Goal: Task Accomplishment & Management: Use online tool/utility

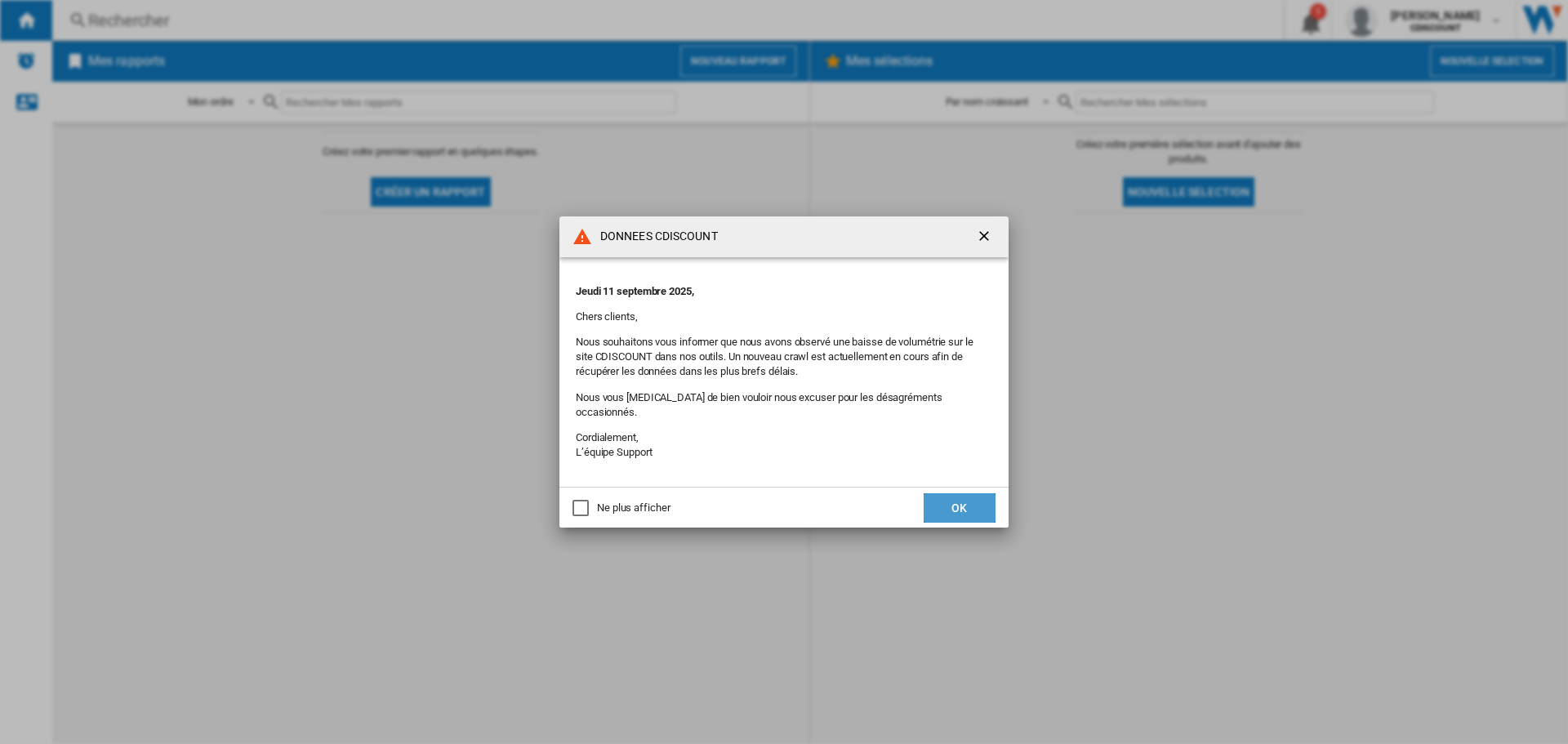
click at [950, 505] on button "OK" at bounding box center [959, 507] width 71 height 29
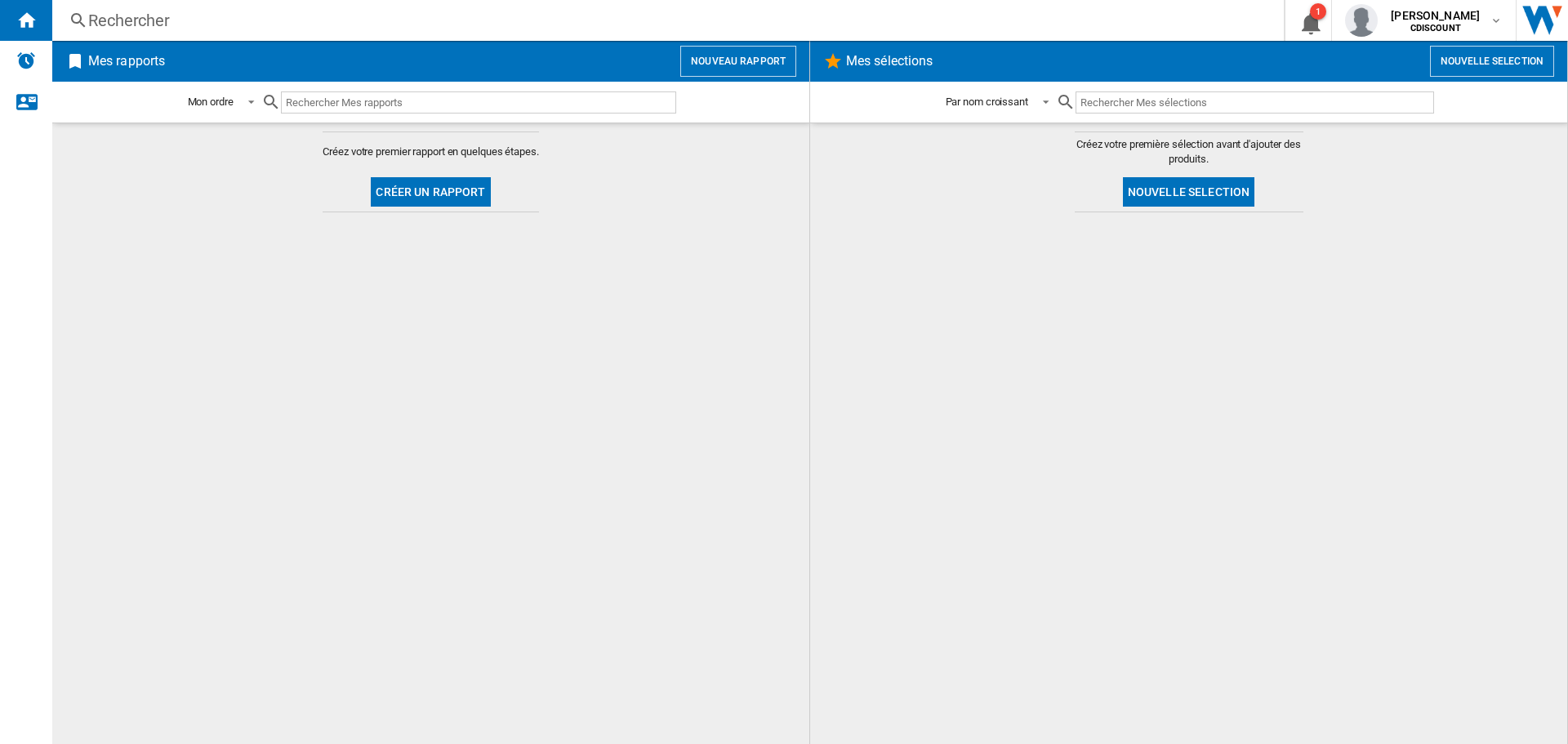
click at [424, 102] on input "text" at bounding box center [479, 102] width 396 height 22
click at [461, 189] on button "Créer un rapport" at bounding box center [430, 191] width 120 height 29
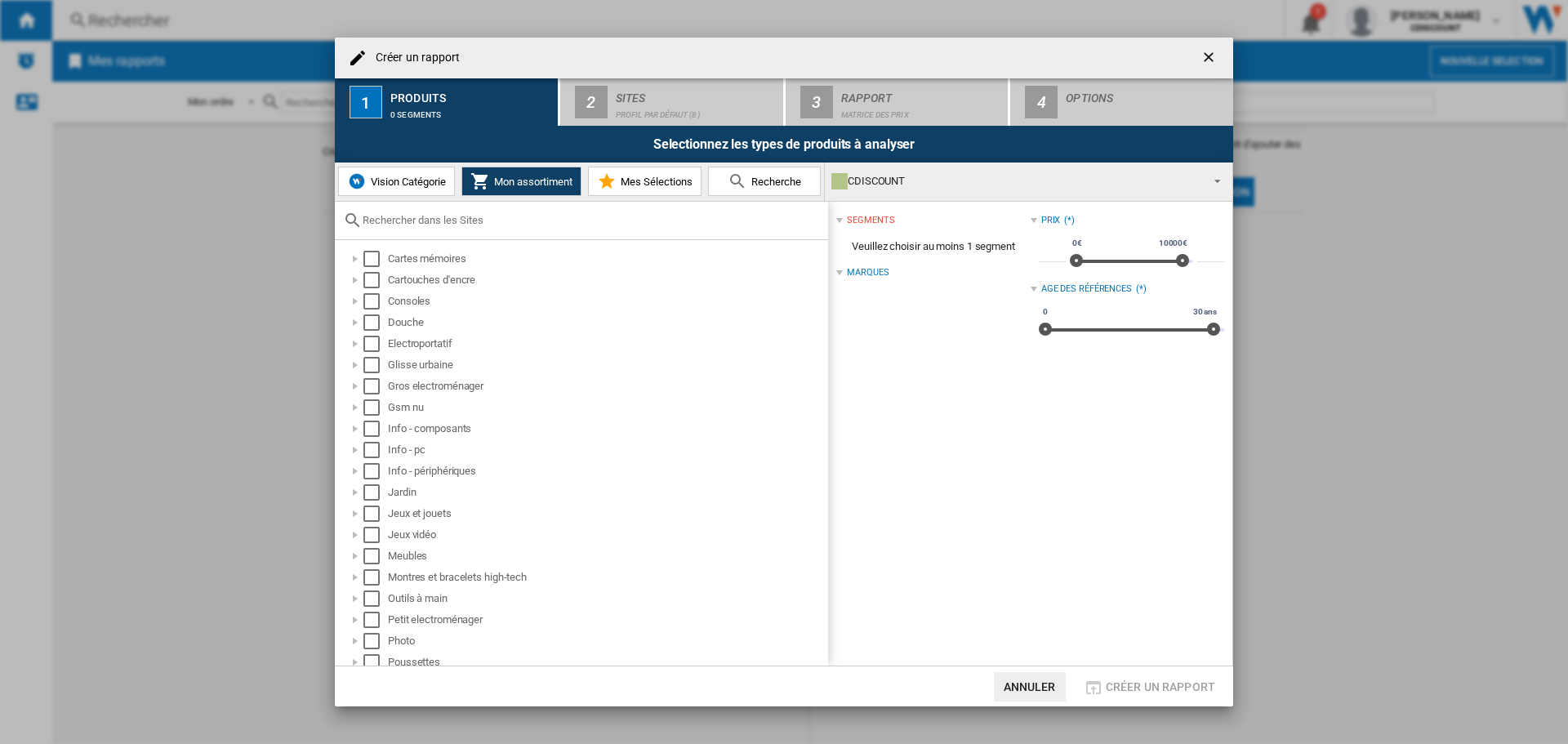
click at [488, 220] on input "text" at bounding box center [591, 221] width 457 height 13
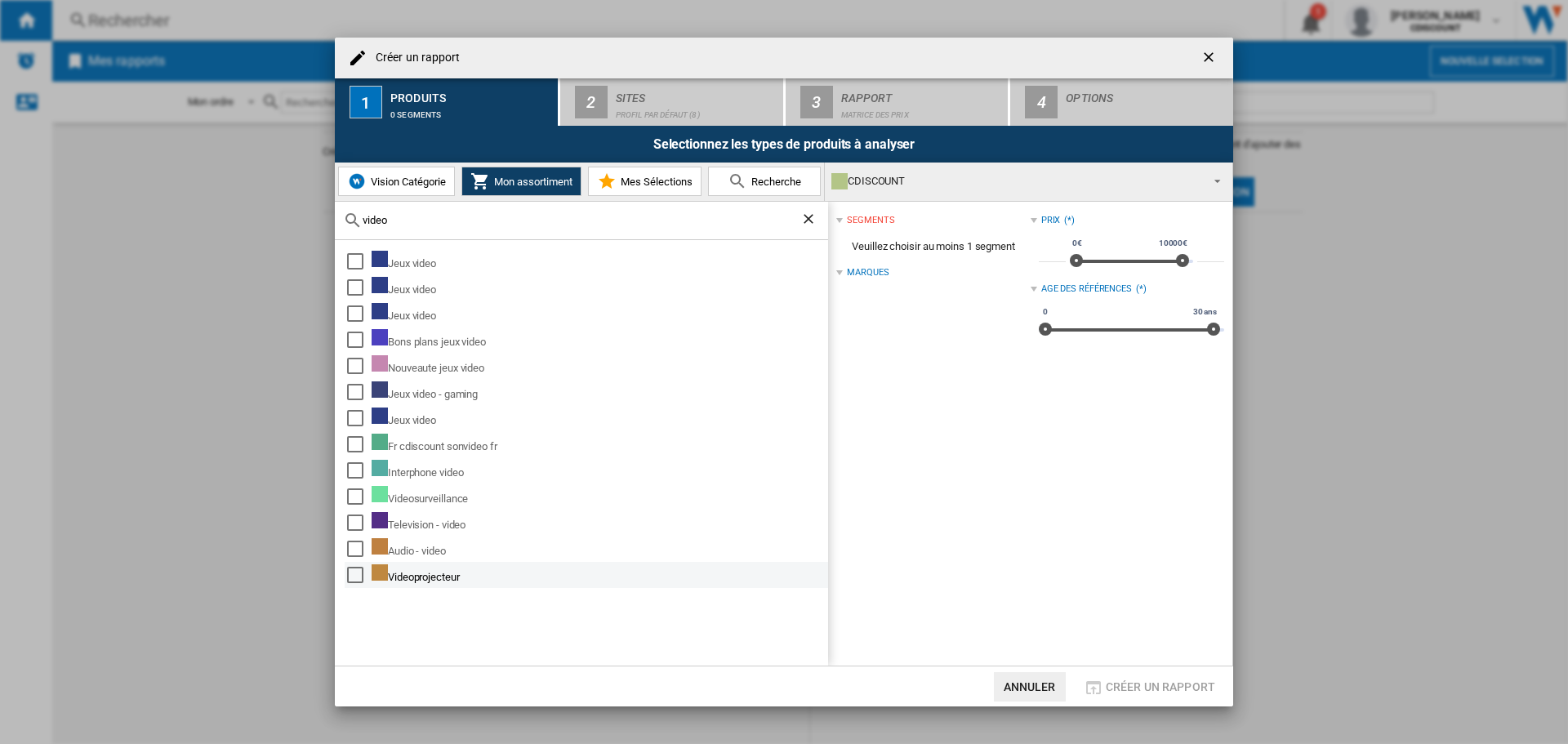
type input "video"
click at [471, 575] on div "Videoprojecteur" at bounding box center [598, 575] width 454 height 21
click at [354, 575] on div "Select" at bounding box center [355, 575] width 16 height 16
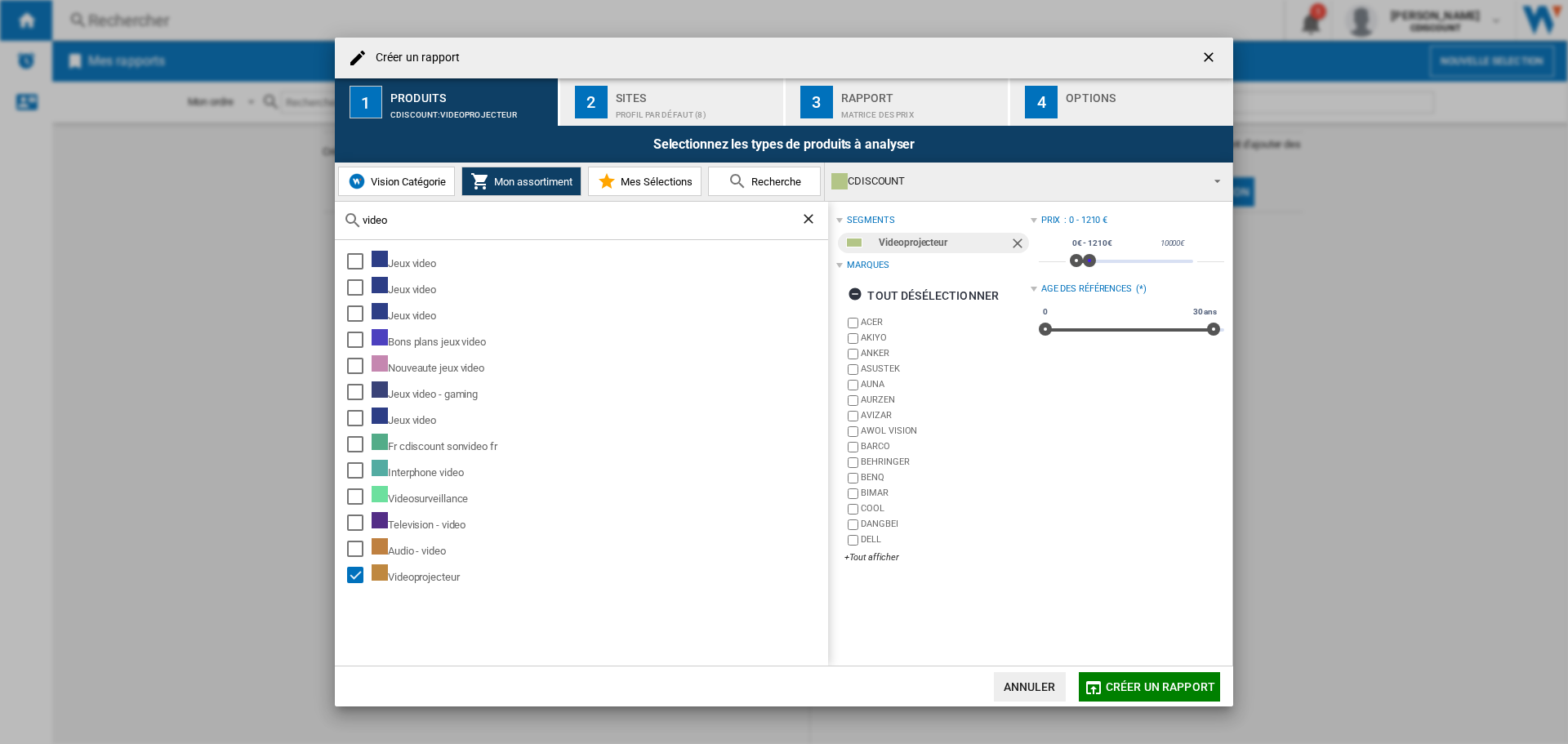
type input "***"
drag, startPoint x: 1175, startPoint y: 261, endPoint x: 1078, endPoint y: 297, distance: 103.5
click at [1078, 297] on div "Prix : 0 - 600 € * 0€ 10000€ 0€ 600€ 0€ - 600€ *** Age des références (*) 0 30 …" at bounding box center [1127, 278] width 194 height 136
click at [1179, 681] on span "Créer un rapport" at bounding box center [1160, 687] width 110 height 13
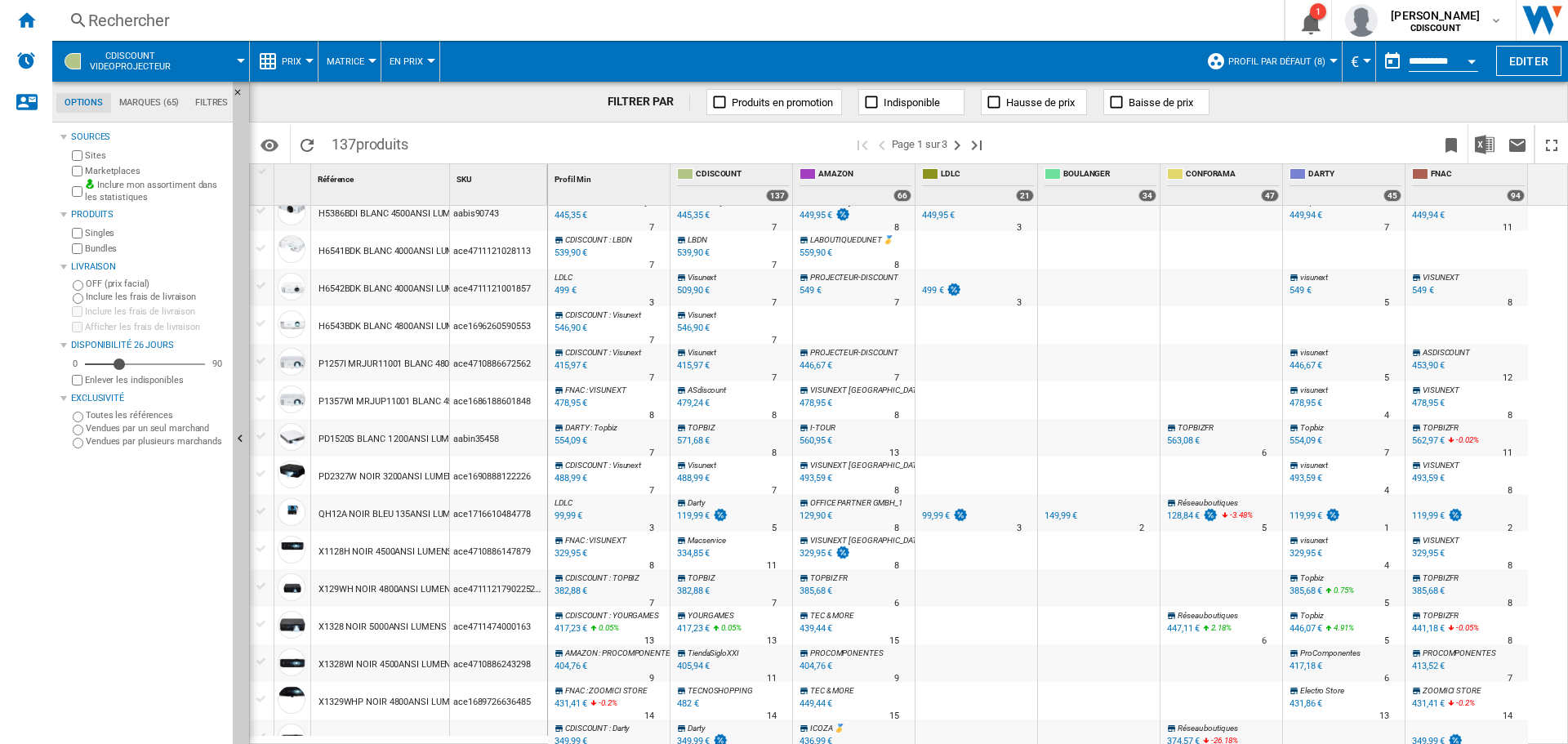
scroll to position [81, 0]
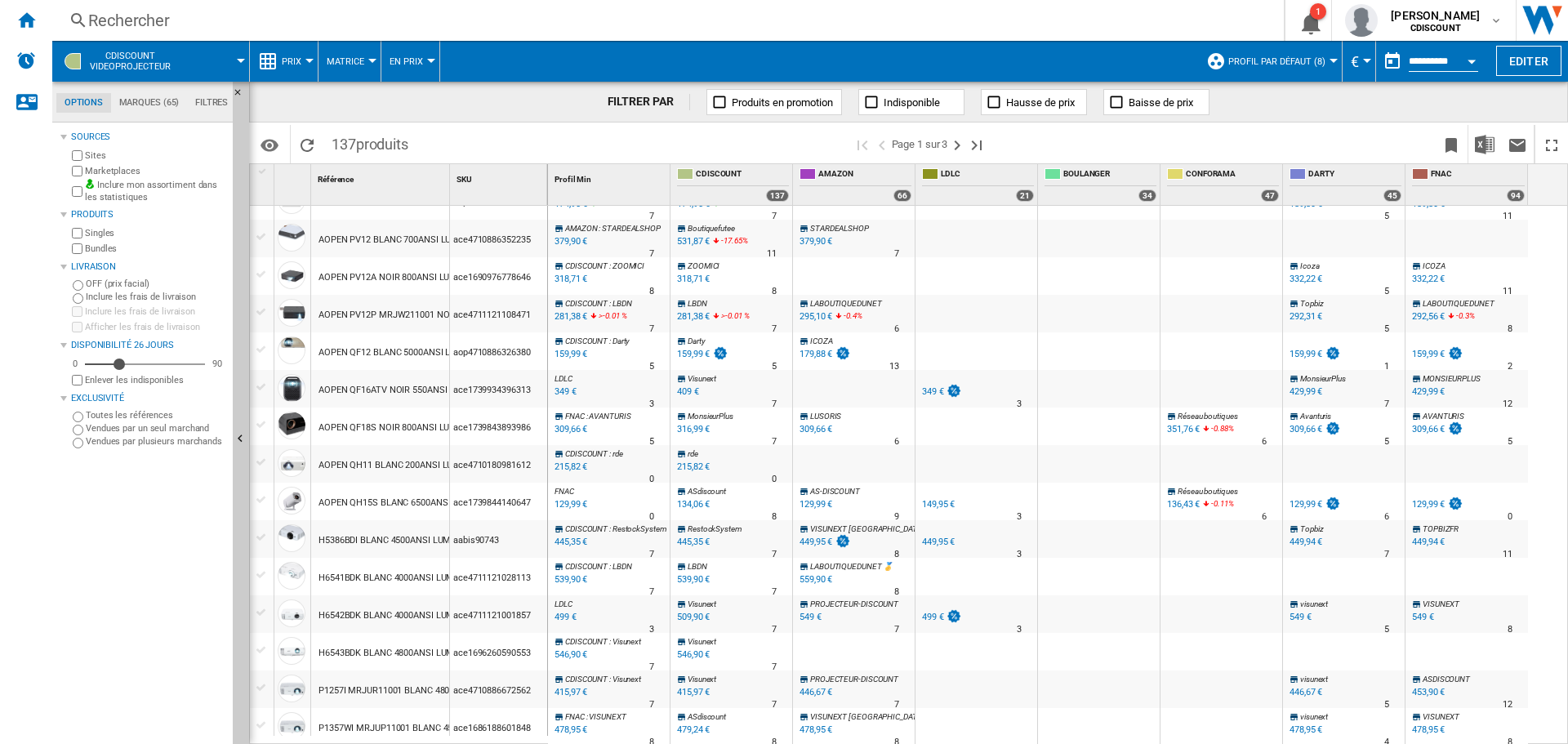
click at [161, 105] on md-tab-item "Marques (65)" at bounding box center [148, 103] width 76 height 20
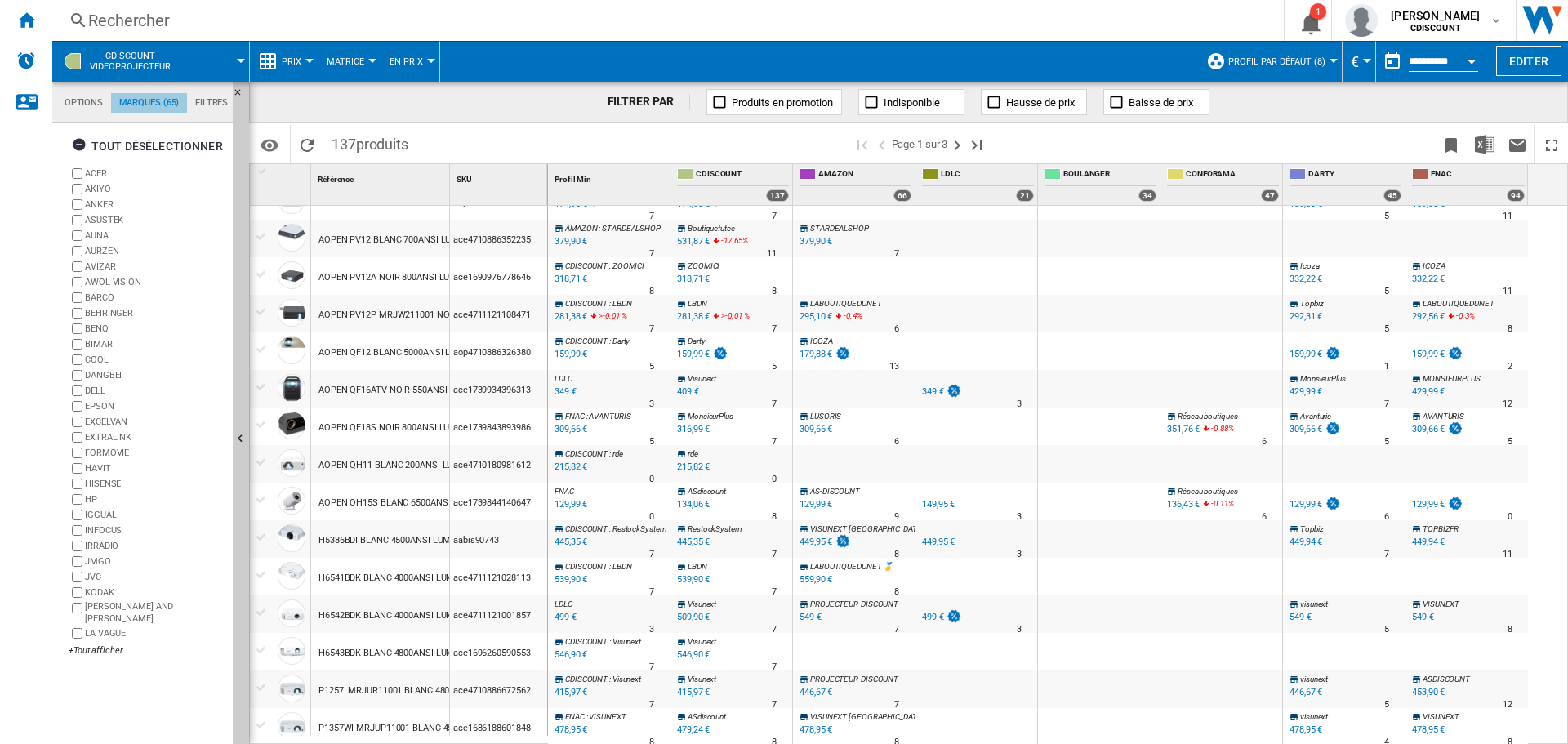
scroll to position [63, 0]
click at [95, 645] on div "+Tout afficher" at bounding box center [147, 651] width 158 height 13
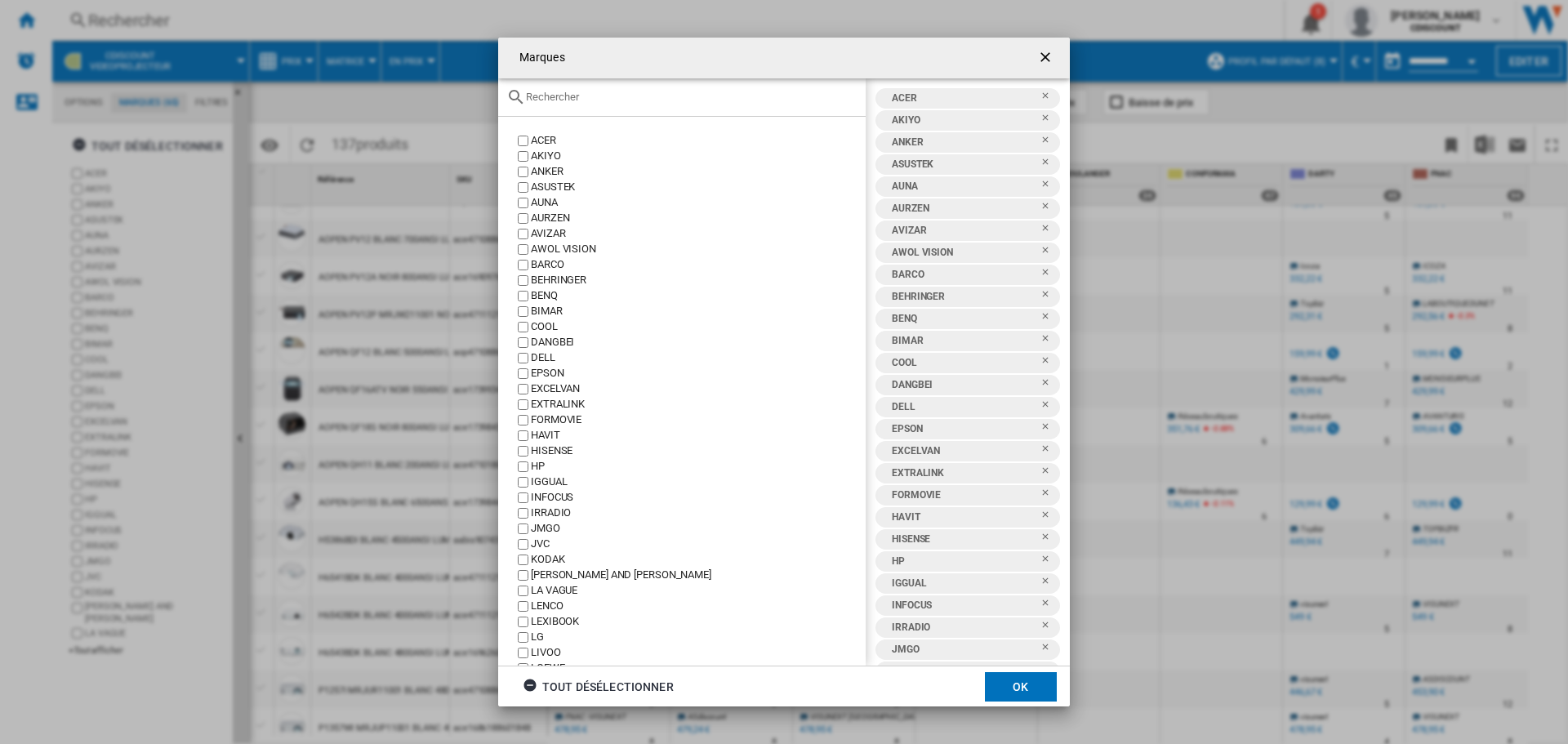
click at [654, 104] on div at bounding box center [682, 97] width 368 height 38
click at [618, 95] on input "text" at bounding box center [691, 97] width 331 height 13
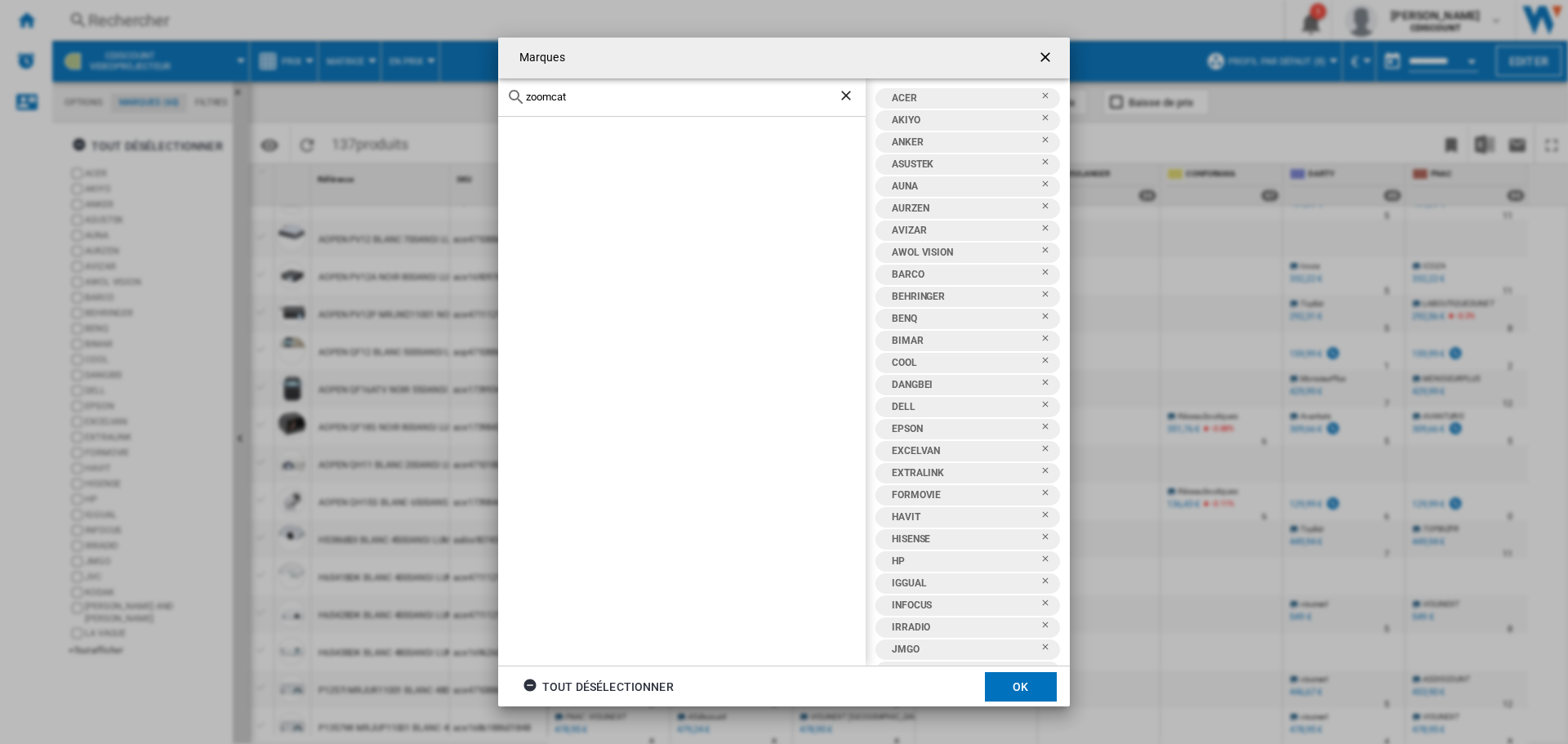
type input "zoomcat"
click at [707, 91] on input "zoomcat" at bounding box center [681, 97] width 312 height 13
click at [1039, 49] on ng-md-icon "getI18NText('BUTTONS.CLOSE_DIALOG')" at bounding box center [1047, 59] width 20 height 20
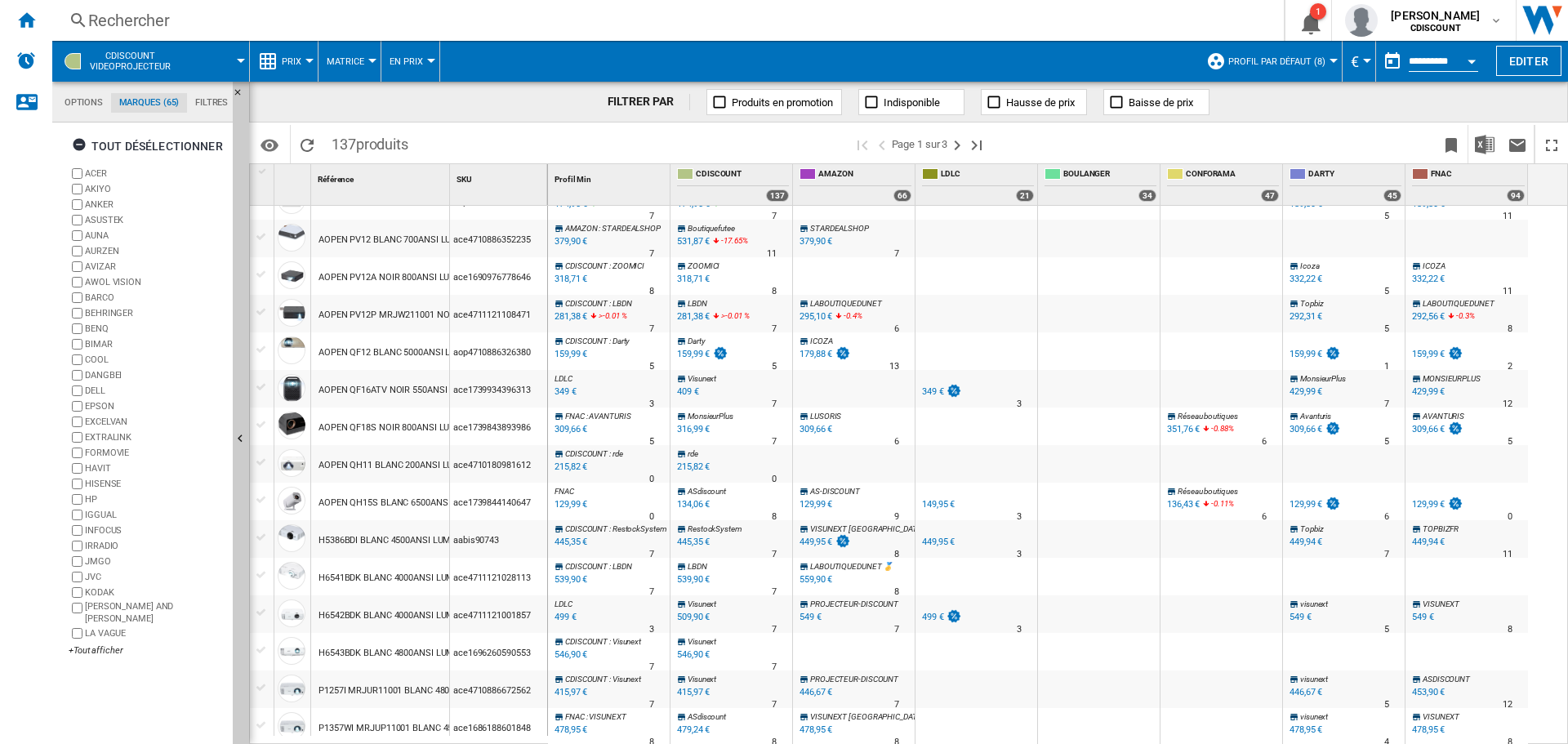
click at [586, 110] on div "FILTRER PAR Produits en promotion Indisponible Hausse de prix Baisse de prix" at bounding box center [908, 102] width 1319 height 41
click at [1372, 97] on div "FILTRER PAR Produits en promotion Indisponible Hausse de prix Baisse de prix" at bounding box center [908, 102] width 1319 height 41
click at [1319, 63] on span "Profil par défaut (8)" at bounding box center [1276, 62] width 97 height 11
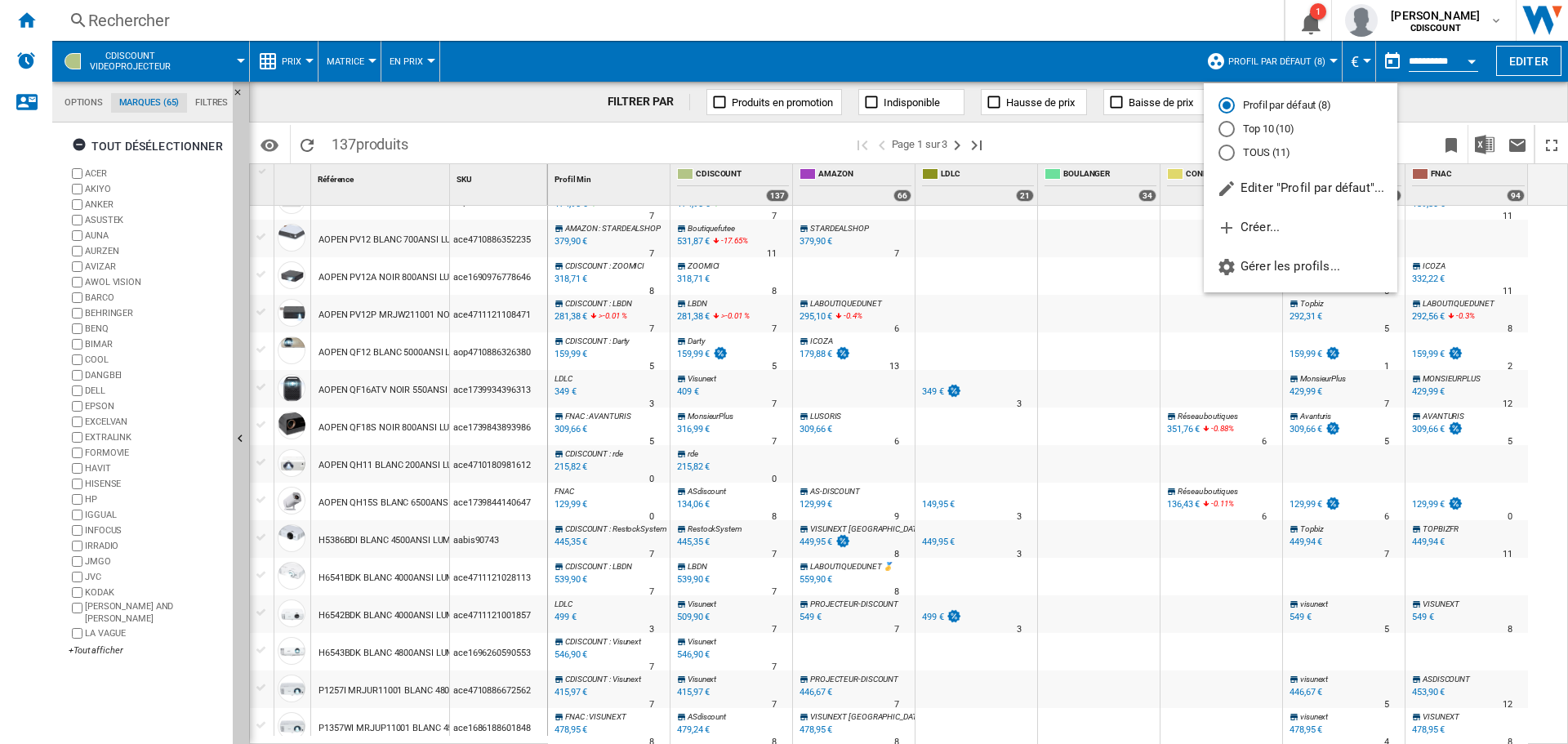
click at [1120, 33] on md-backdrop at bounding box center [784, 372] width 1568 height 744
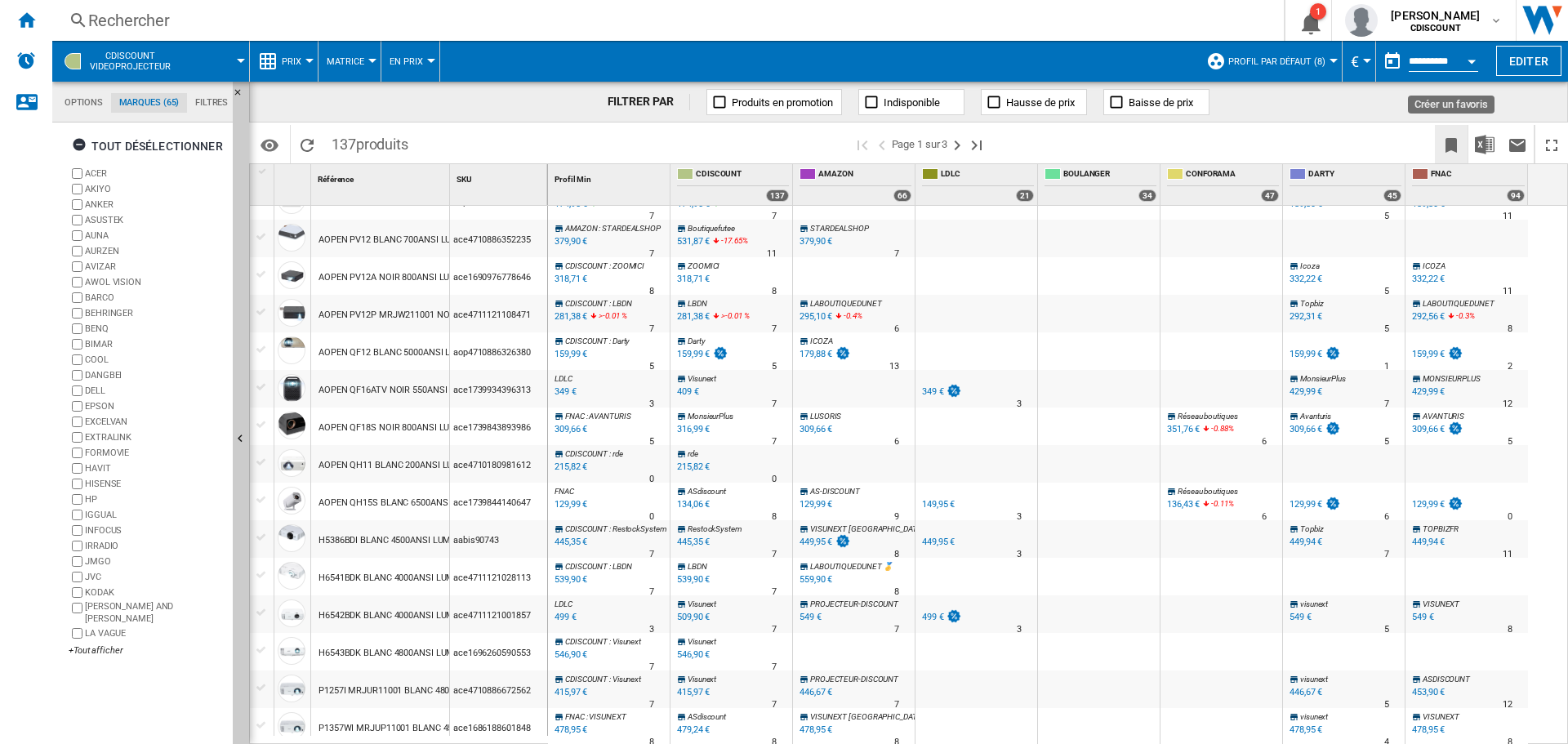
click at [1444, 145] on ng-md-icon "Créer un favoris" at bounding box center [1451, 146] width 20 height 20
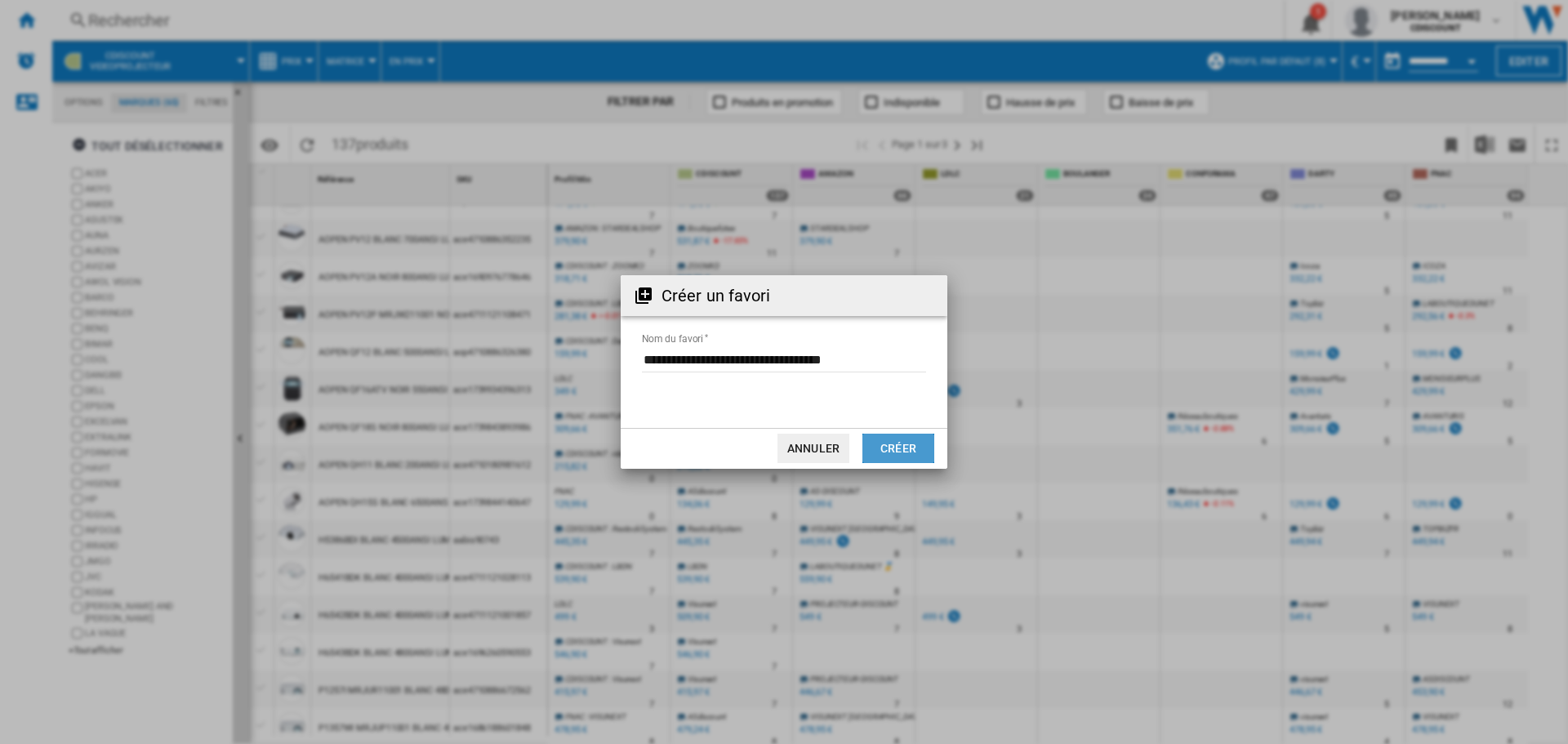
click at [918, 447] on button "Créer" at bounding box center [898, 448] width 71 height 29
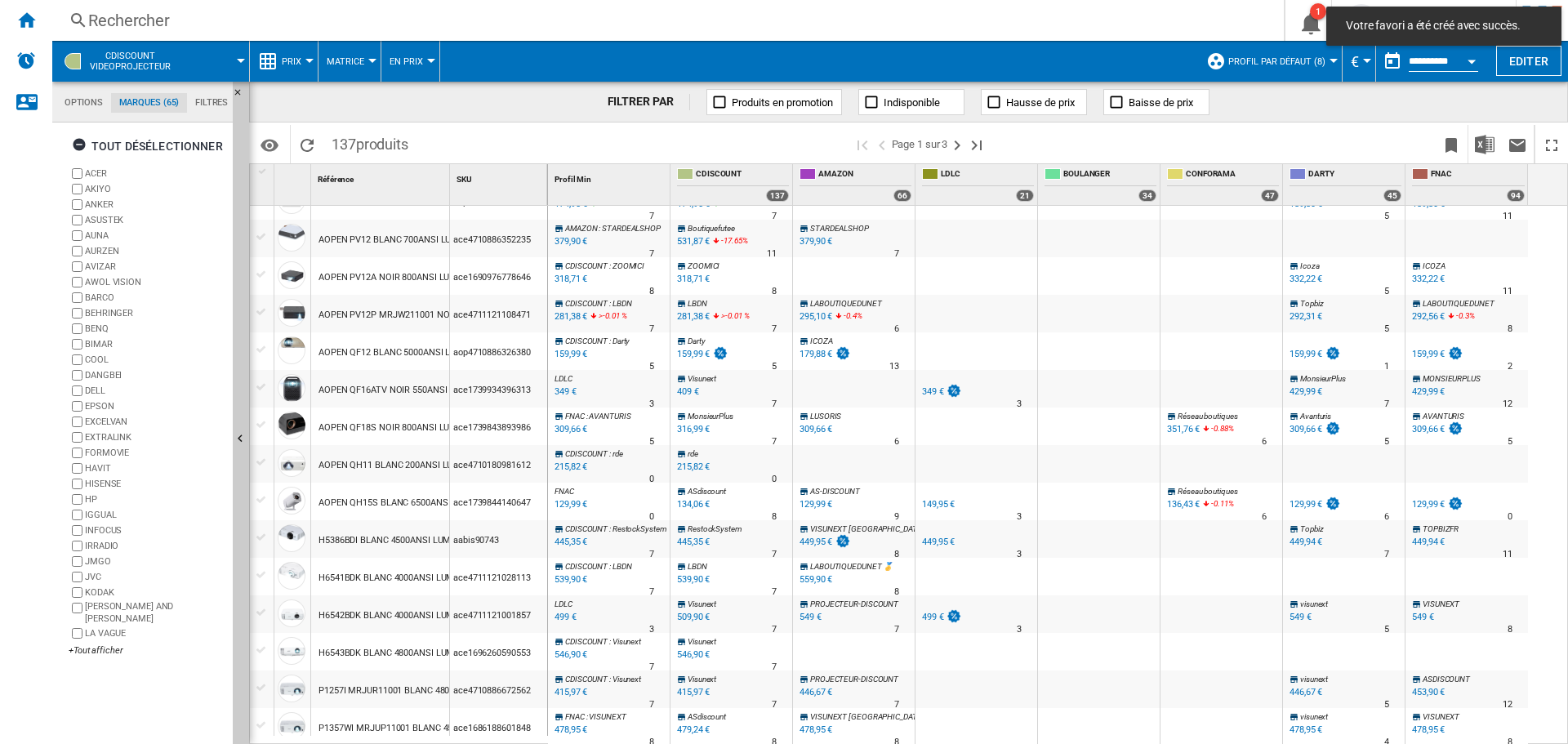
click at [527, 33] on div "Rechercher Rechercher 0 1 [PERSON_NAME] CDISCOUNT CDISCOUNT Mes paramètres Se d…" at bounding box center [810, 21] width 1515 height 41
click at [134, 21] on div "Rechercher" at bounding box center [664, 21] width 1153 height 23
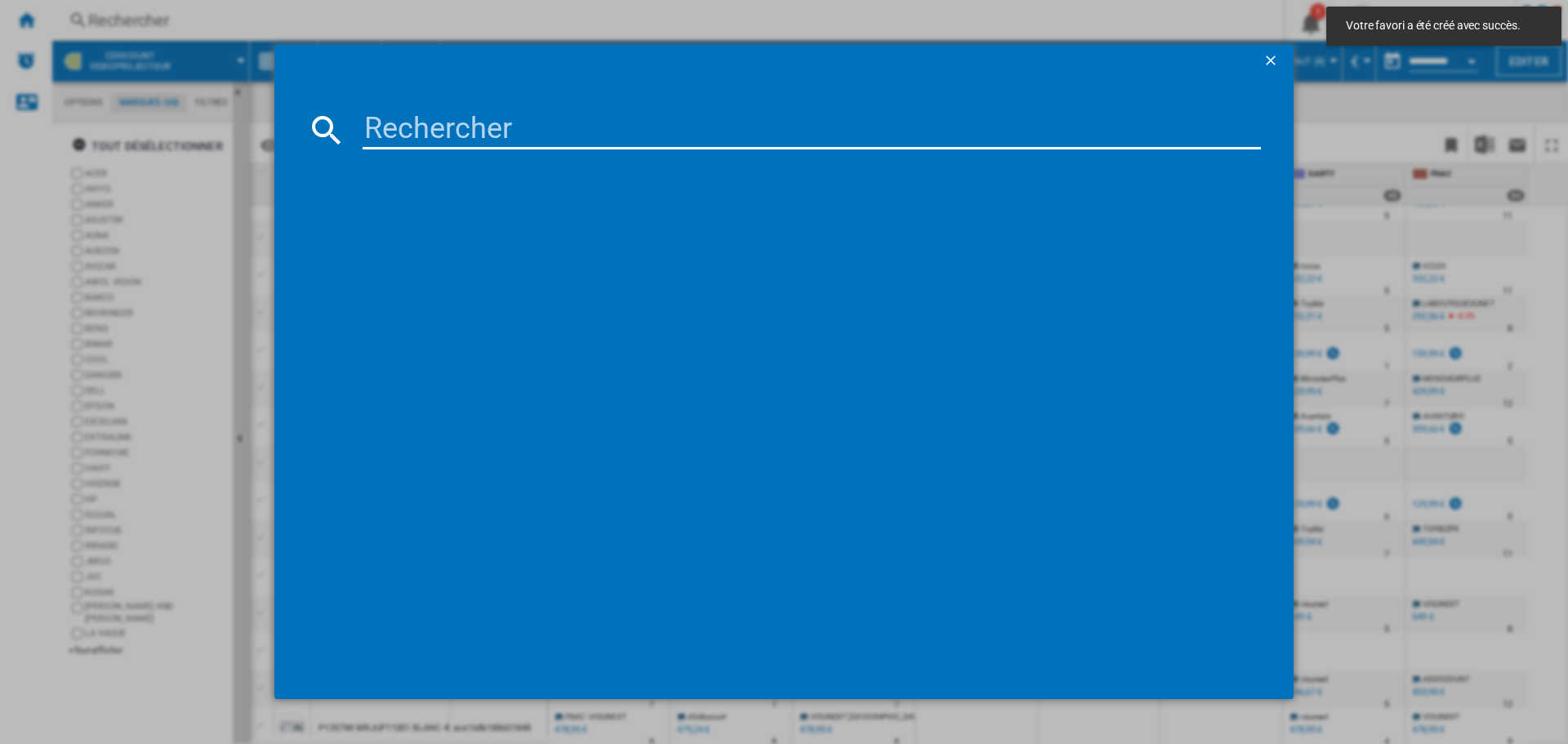
click at [1279, 50] on button "button" at bounding box center [1272, 61] width 33 height 33
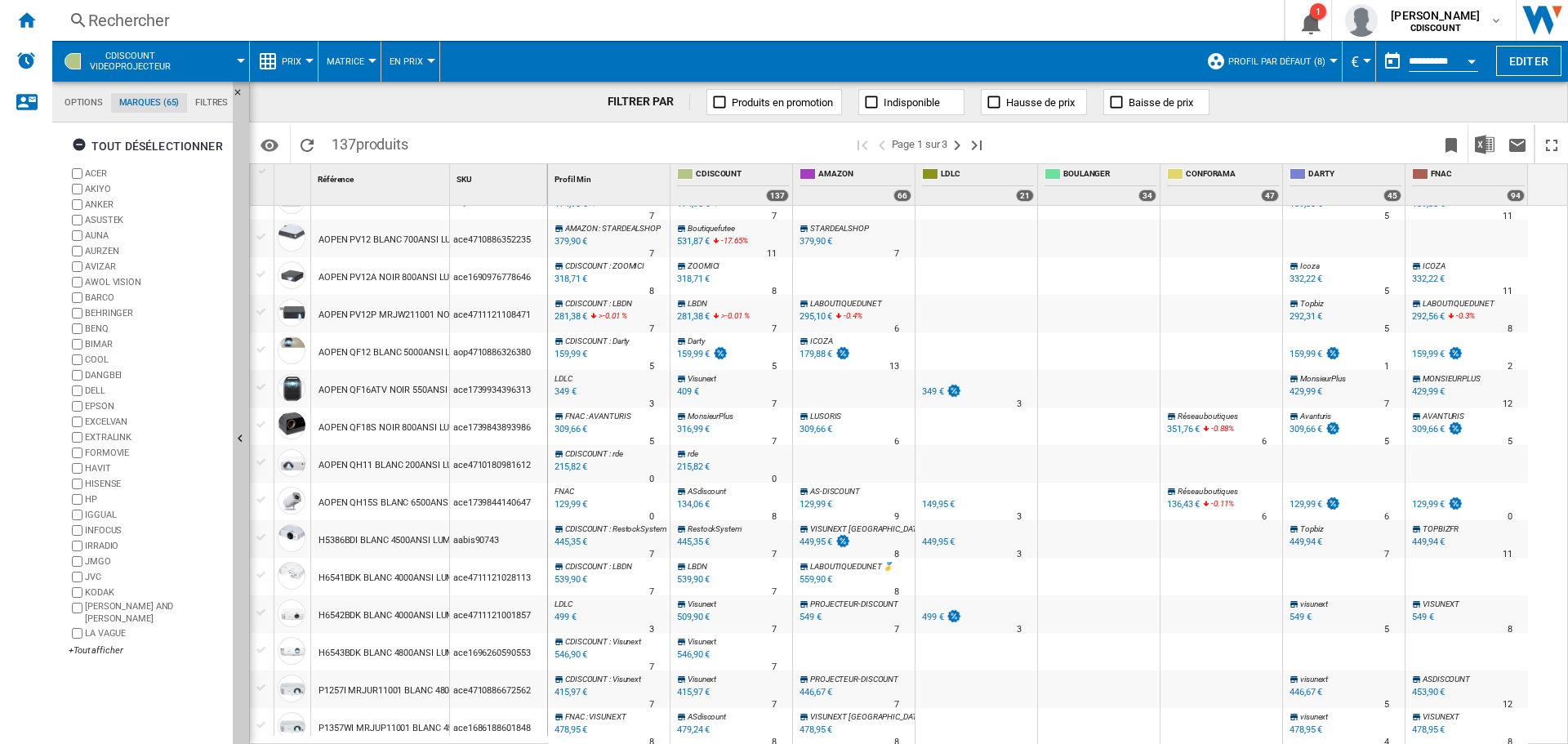
click at [1241, 20] on div "Rechercher" at bounding box center [664, 21] width 1153 height 23
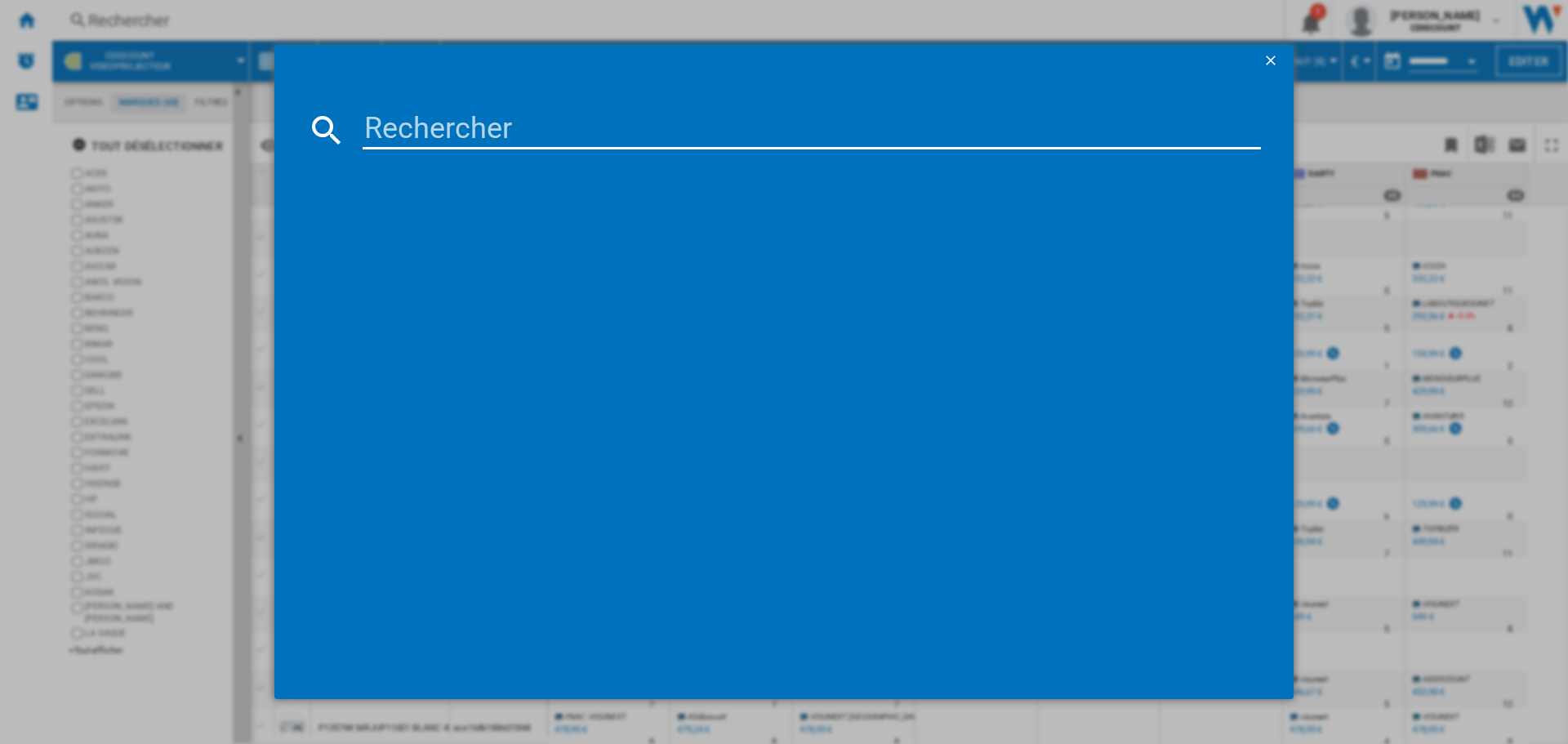
click at [1287, 49] on button "button" at bounding box center [1272, 61] width 33 height 33
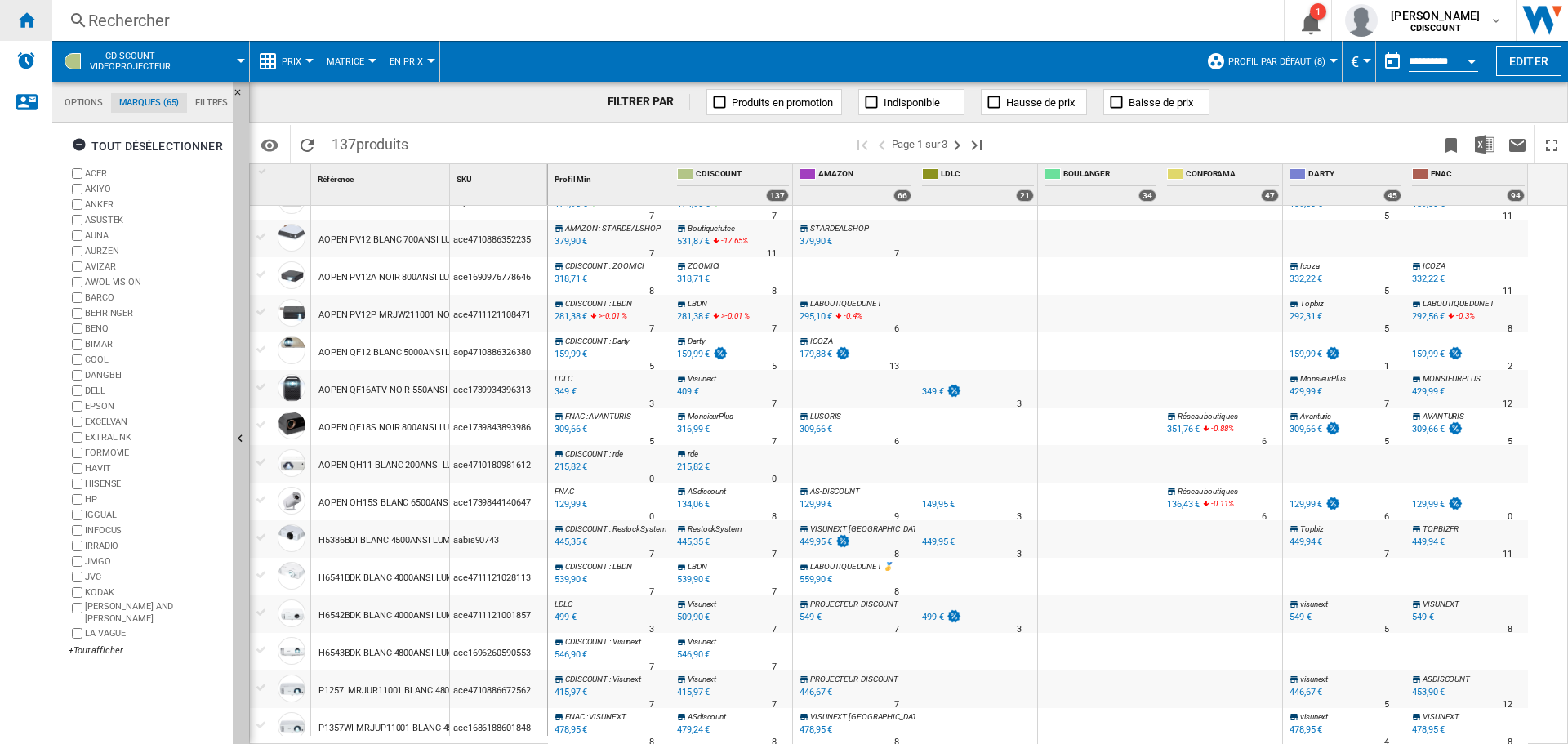
click at [26, 21] on ng-md-icon "Accueil" at bounding box center [26, 20] width 20 height 20
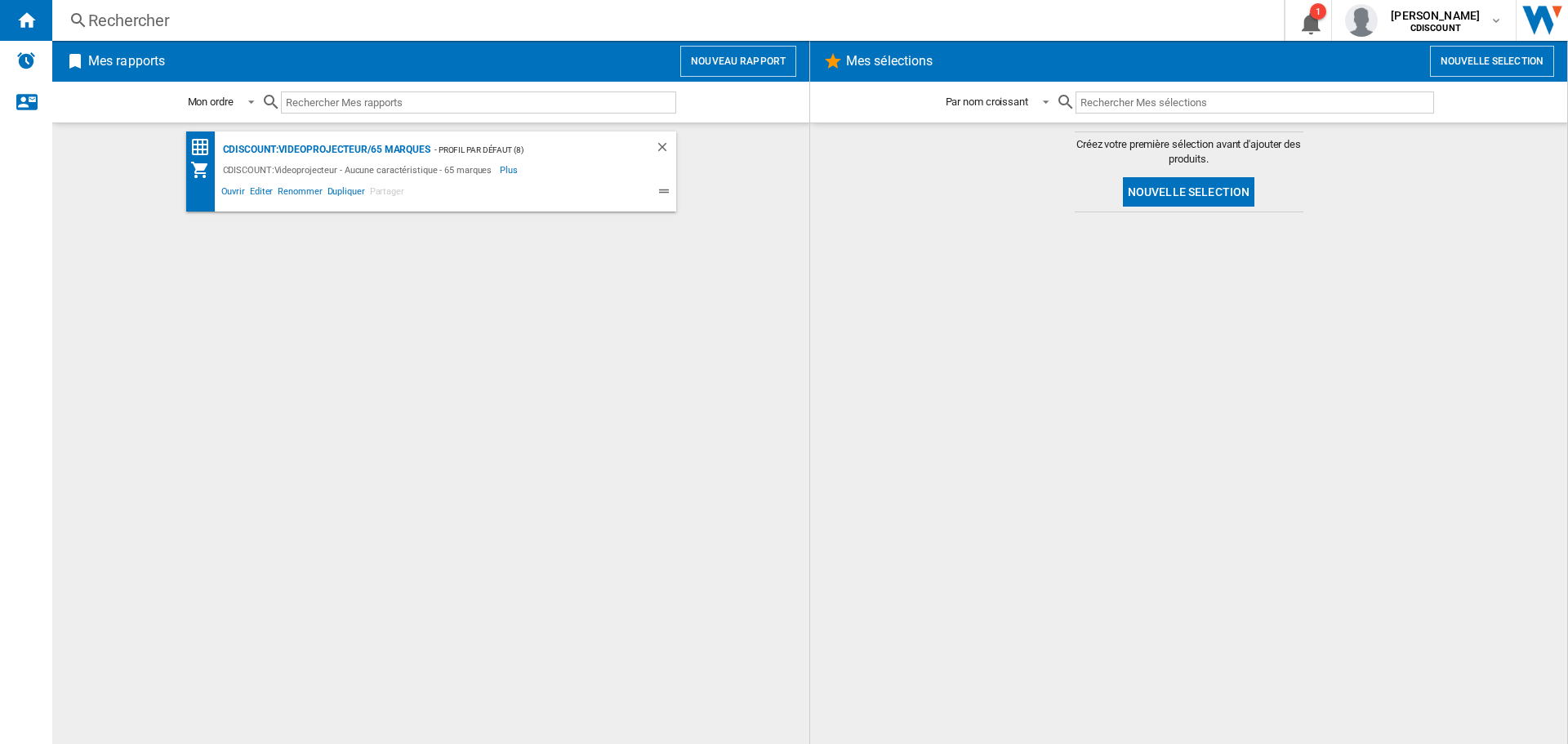
click at [743, 63] on button "Nouveau rapport" at bounding box center [738, 61] width 116 height 31
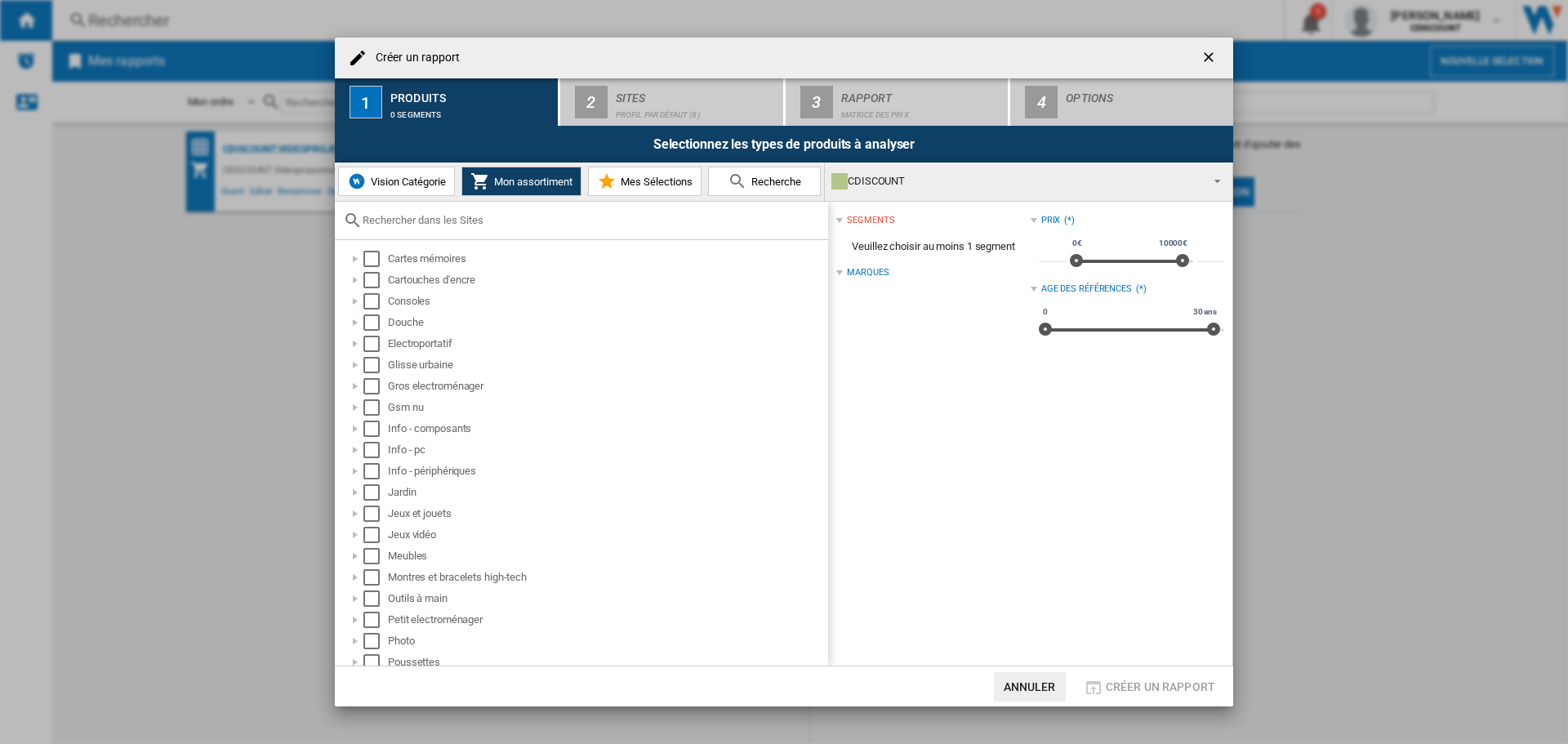
click at [416, 224] on input "Créer un ..." at bounding box center [591, 221] width 457 height 13
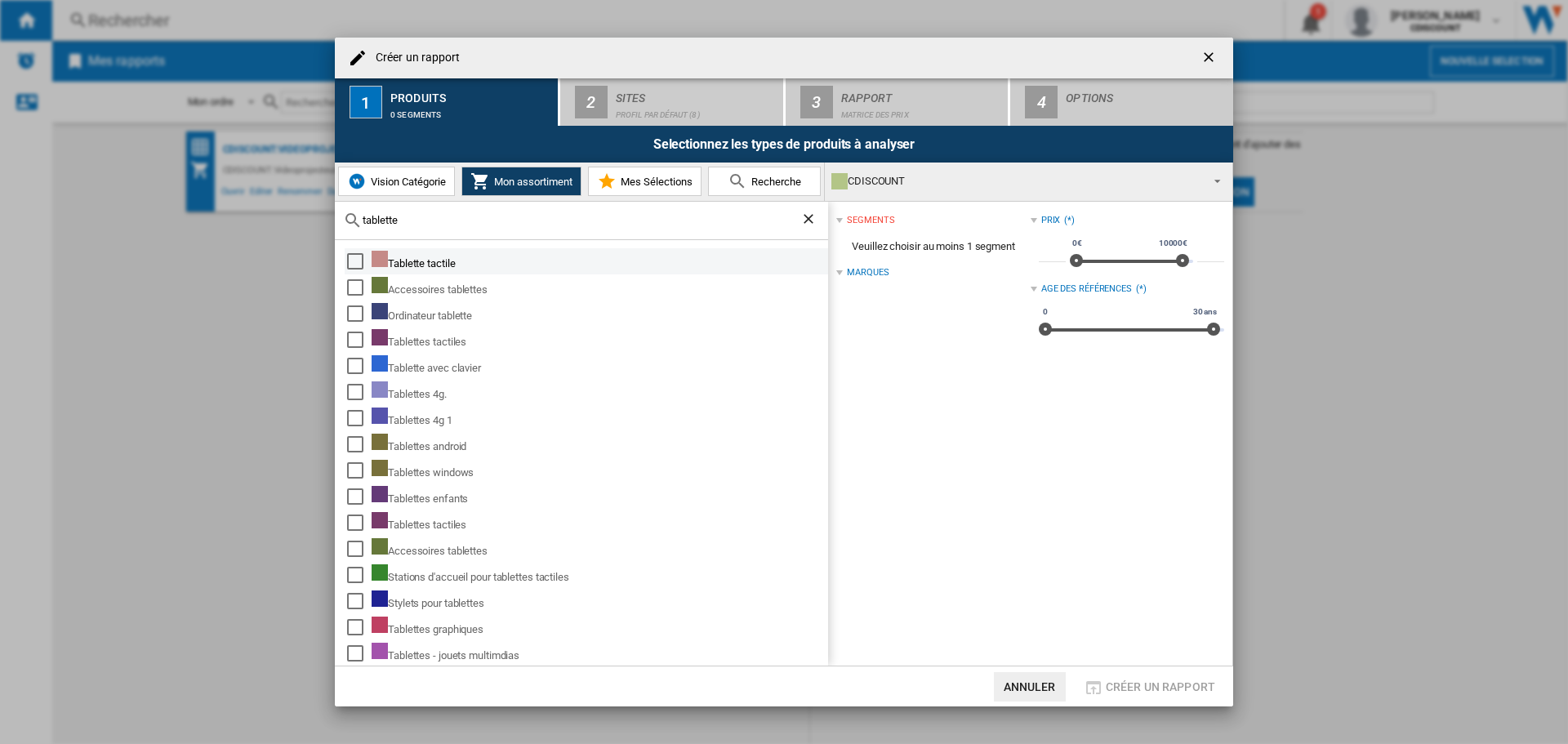
type input "tablette"
click at [438, 259] on div "Tablette tactile" at bounding box center [598, 262] width 454 height 21
click at [357, 259] on div "Select" at bounding box center [355, 262] width 16 height 16
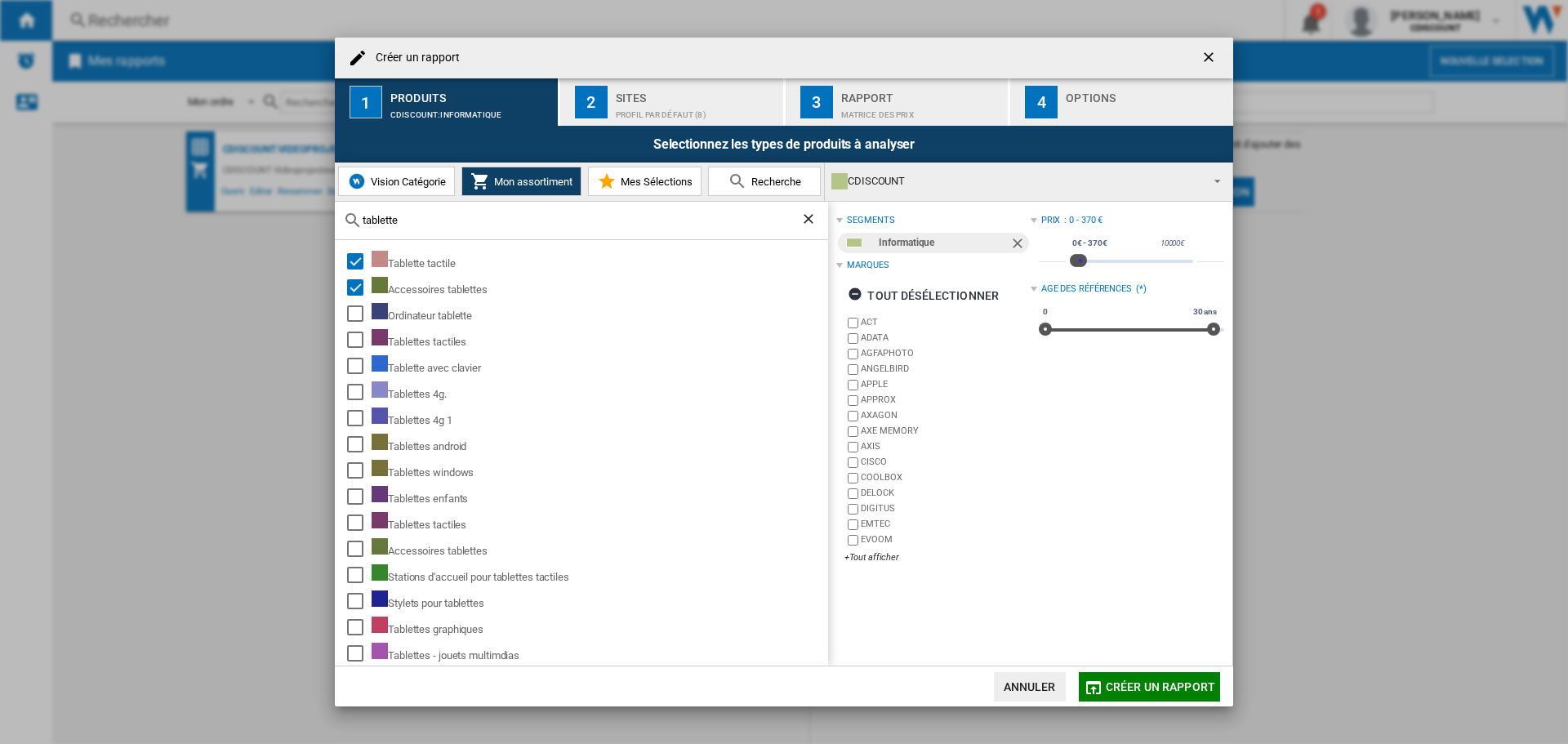
drag, startPoint x: 1173, startPoint y: 260, endPoint x: 1075, endPoint y: 274, distance: 99.0
click at [1075, 274] on div "* 0€ 10000€ 0€ 370€ 0€ - 370€ ***" at bounding box center [1131, 254] width 186 height 46
click at [1197, 253] on input "***" at bounding box center [1211, 254] width 27 height 16
type input "***"
click at [1163, 693] on span "Créer un rapport" at bounding box center [1160, 687] width 110 height 13
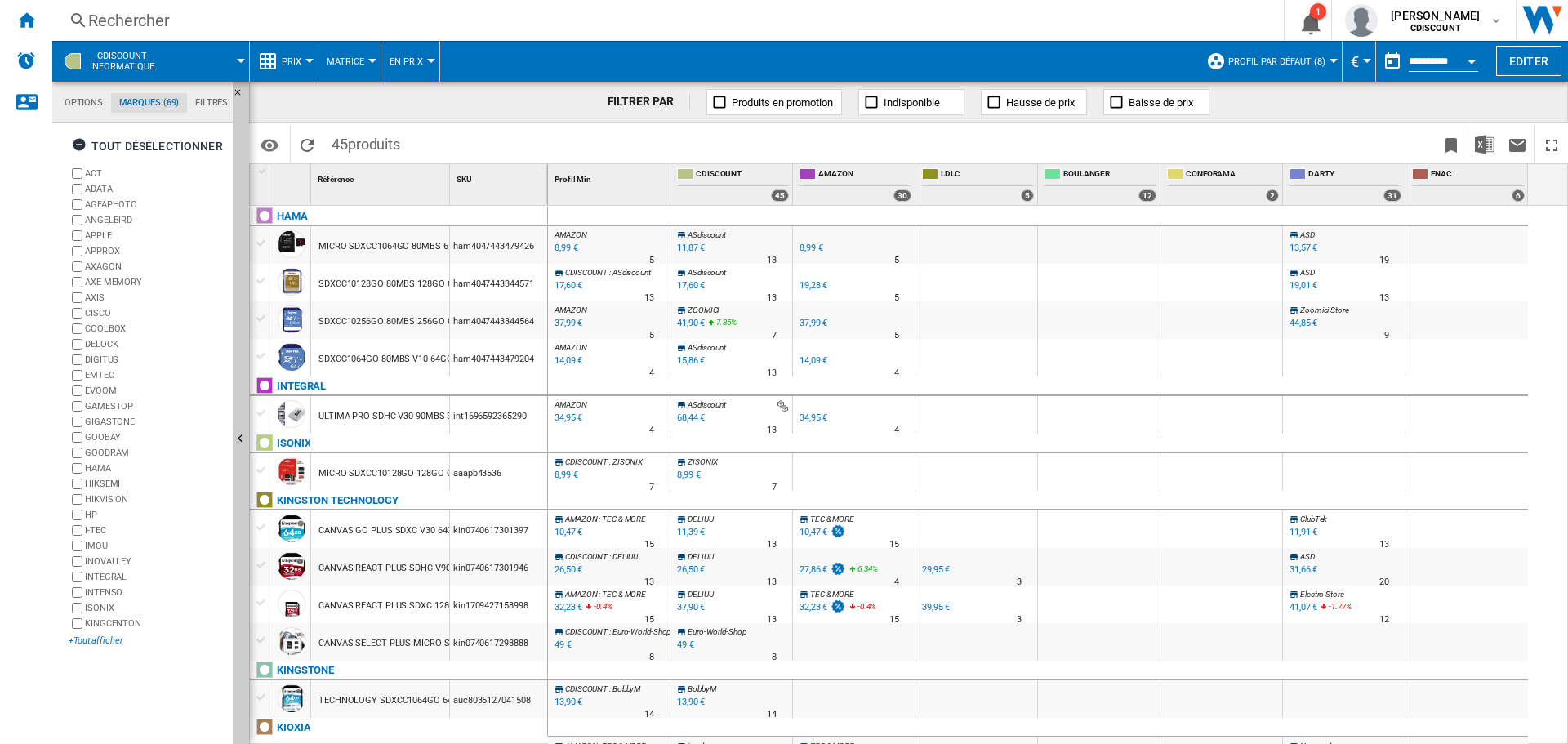
click at [103, 642] on div "+Tout afficher" at bounding box center [147, 641] width 158 height 13
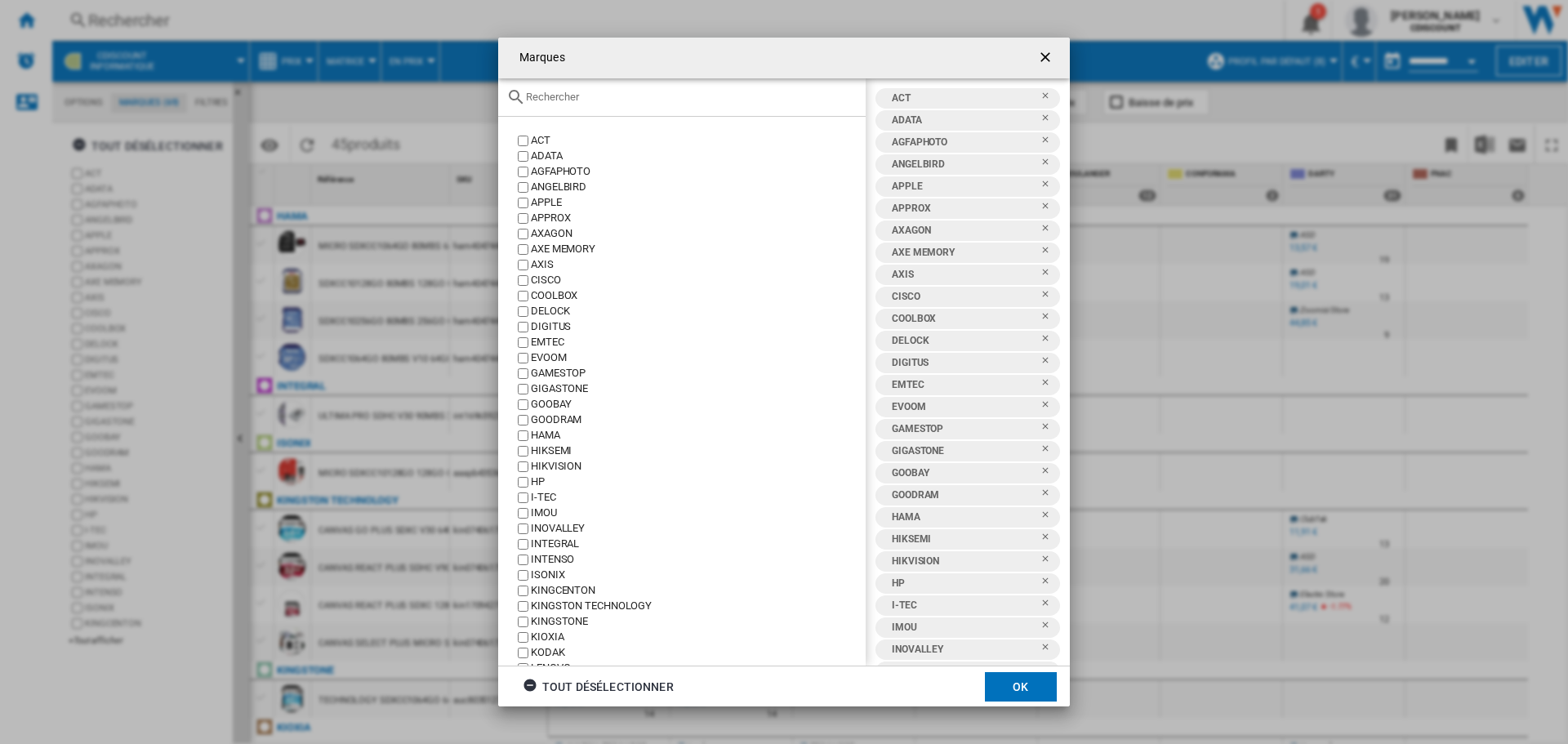
click at [612, 87] on div "Marques ACT ..." at bounding box center [682, 97] width 368 height 38
click at [625, 84] on div "Marques ACT ..." at bounding box center [682, 97] width 368 height 38
click at [624, 88] on div "Marques ACT ..." at bounding box center [682, 97] width 368 height 38
click at [627, 100] on input "Marques ACT ..." at bounding box center [691, 97] width 331 height 13
type input "t"
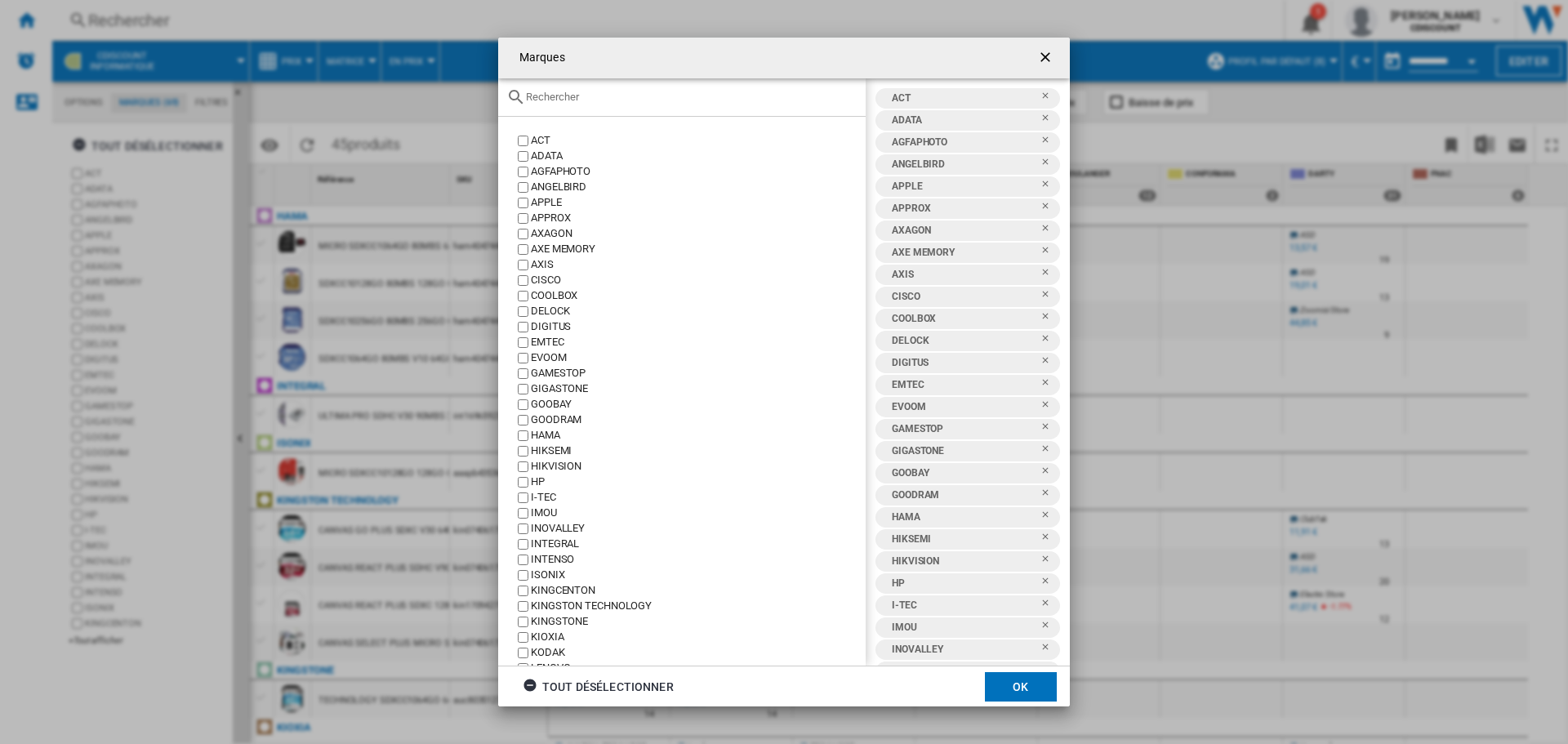
type input "r"
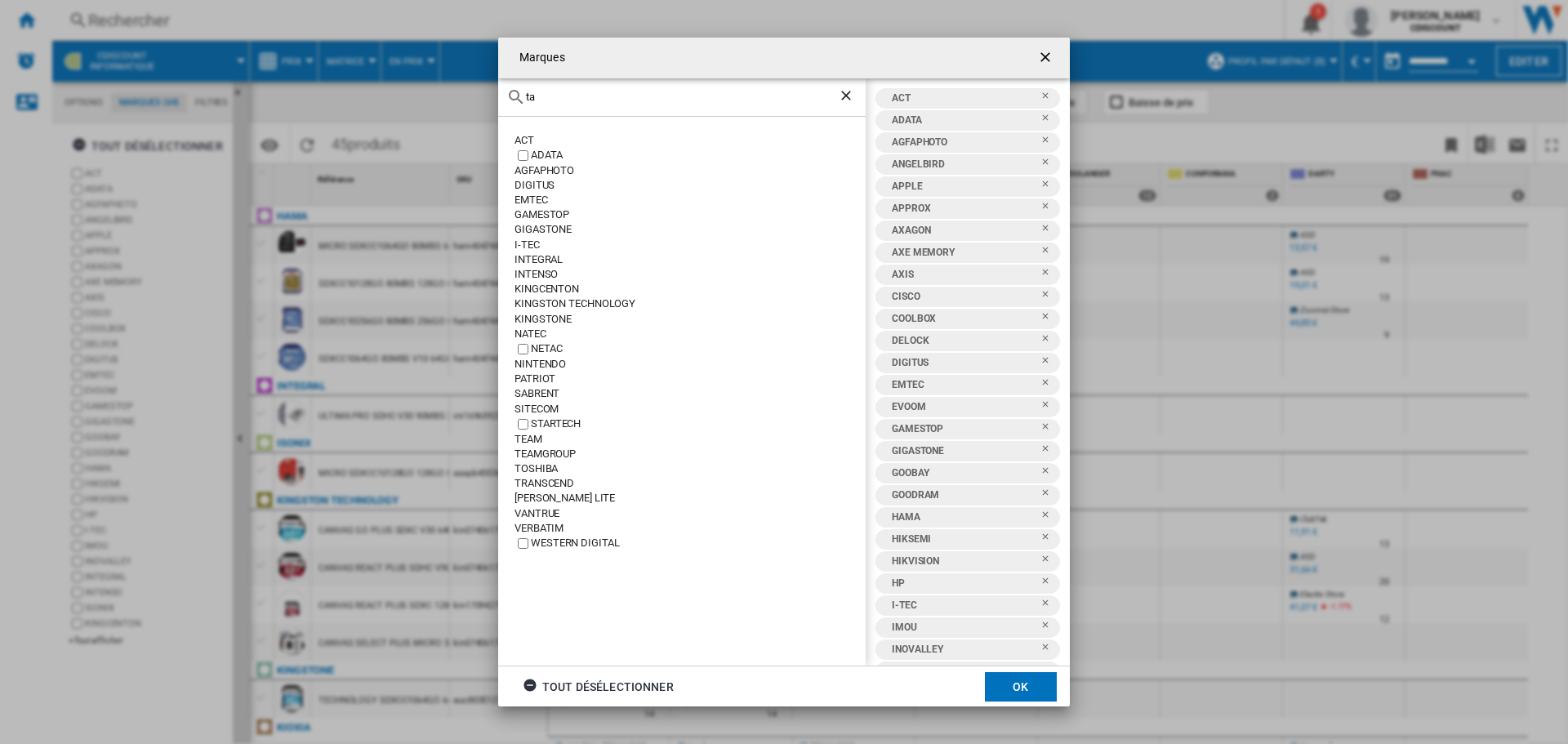
type input "t"
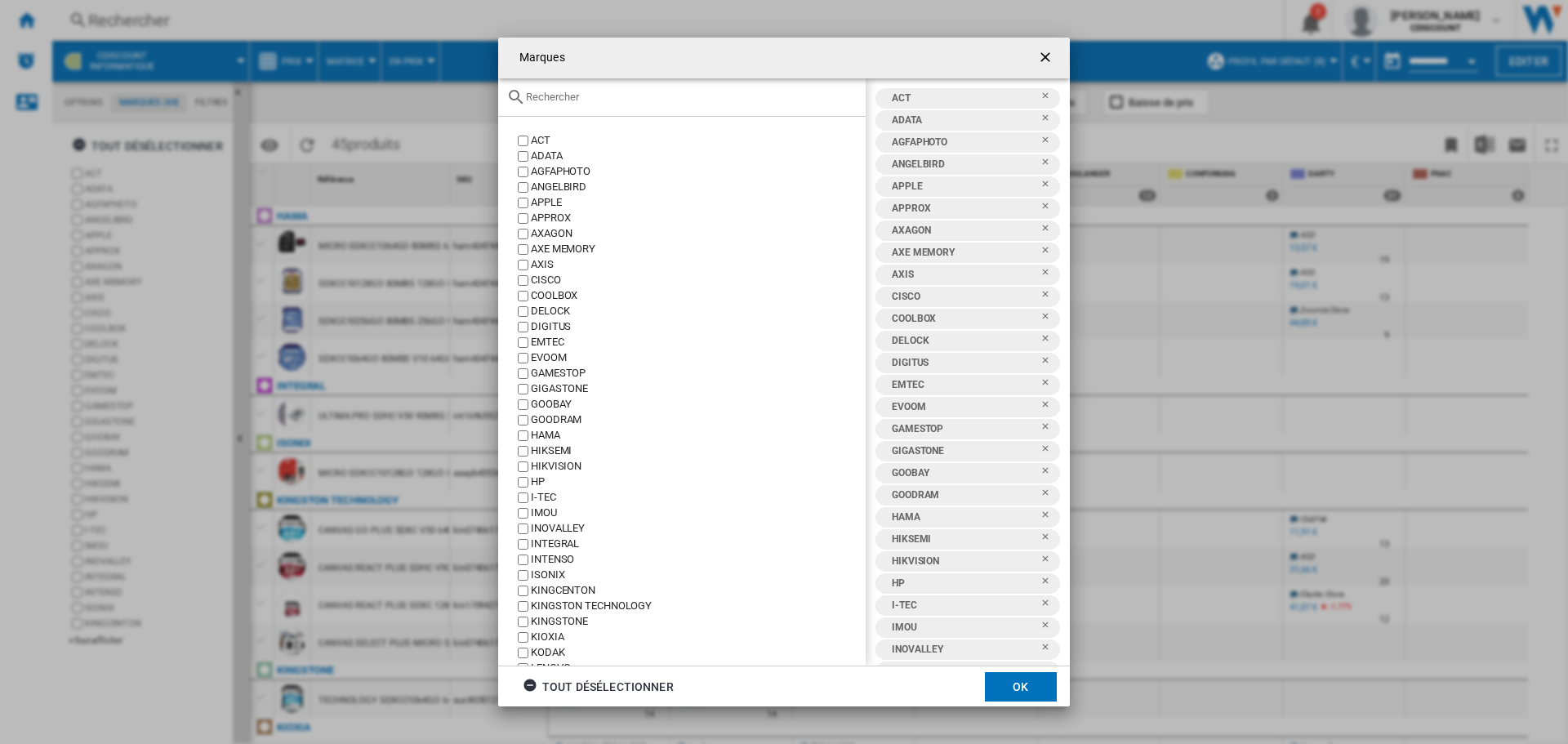
type input "g"
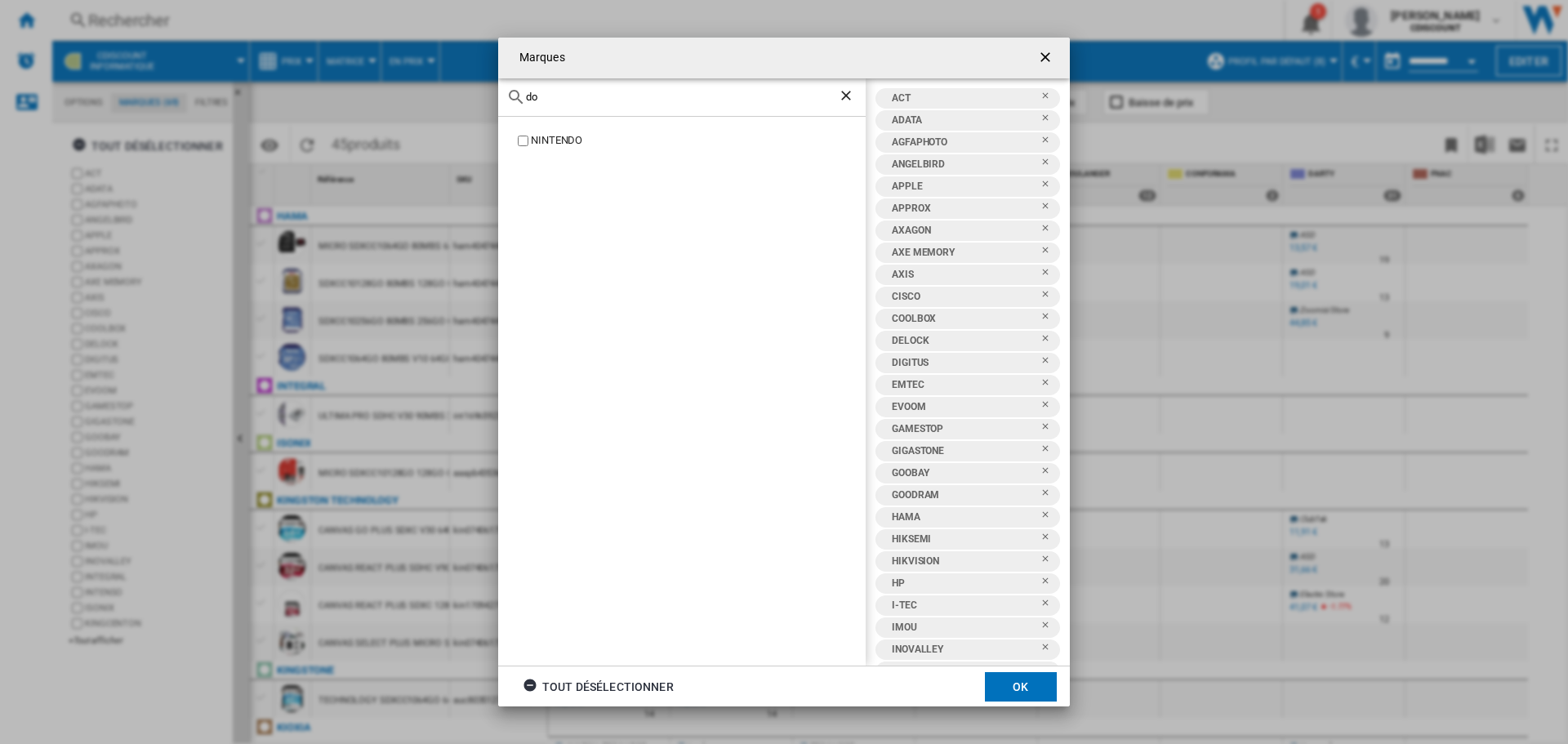
type input "d"
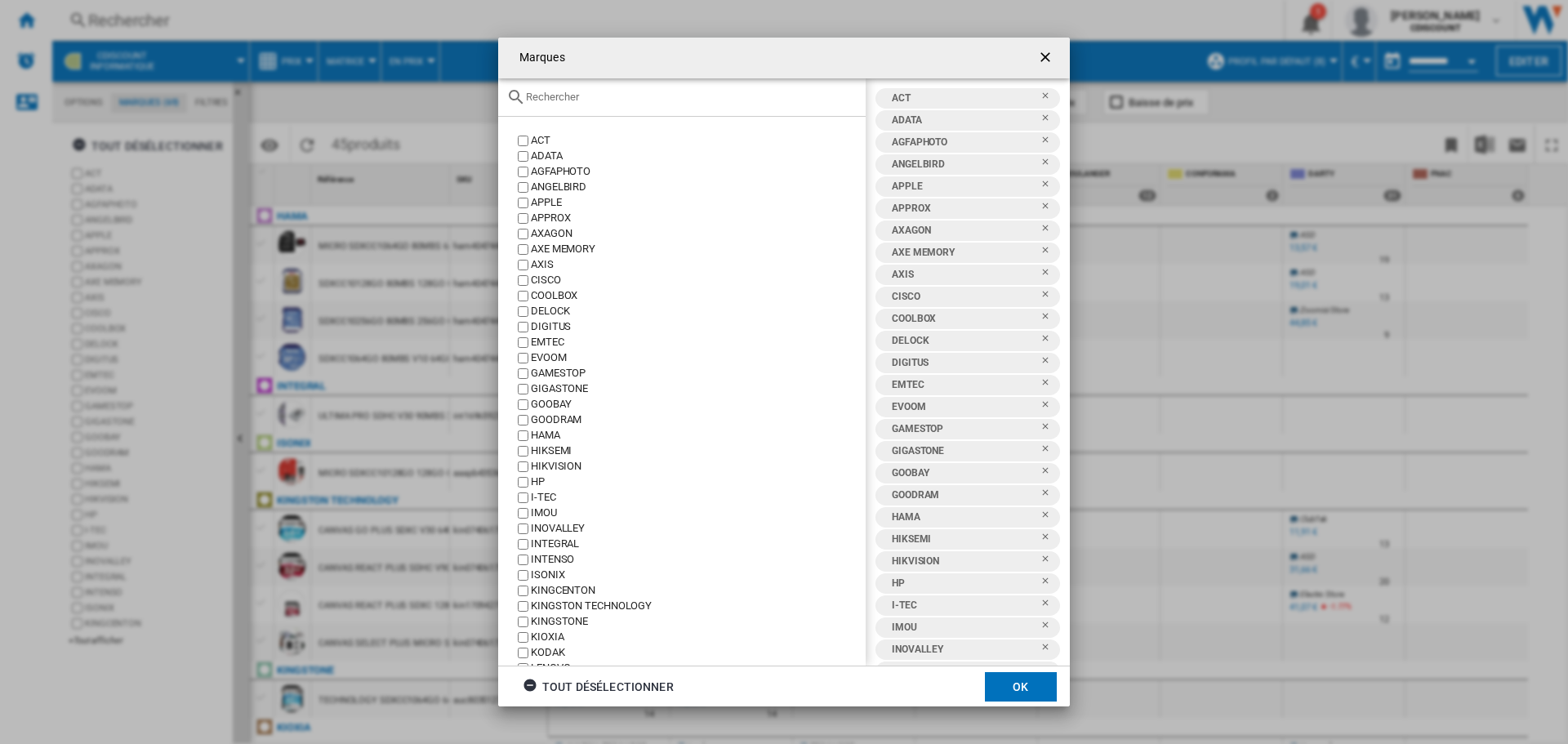
click at [565, 100] on input "Marques ACT ..." at bounding box center [691, 97] width 331 height 13
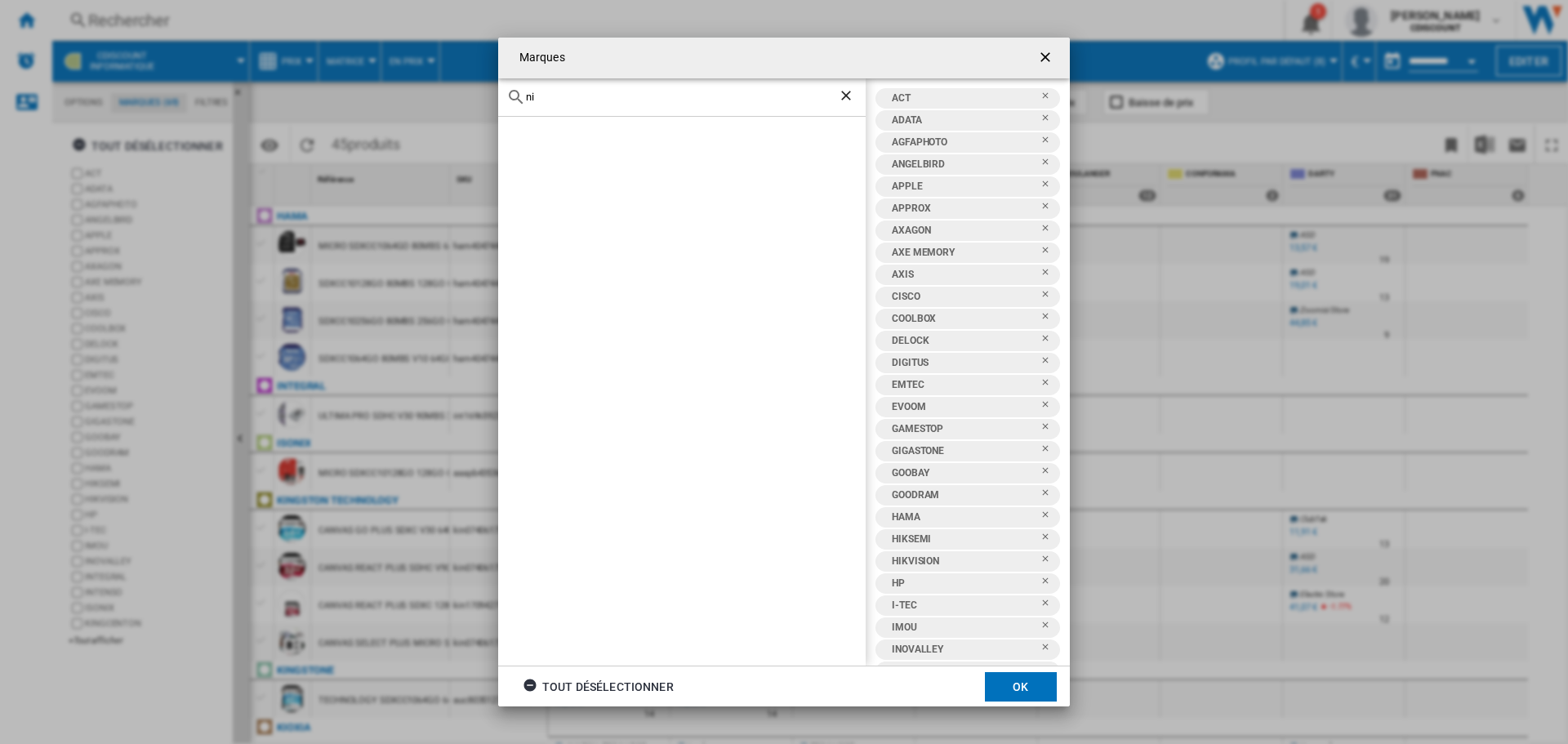
type input "n"
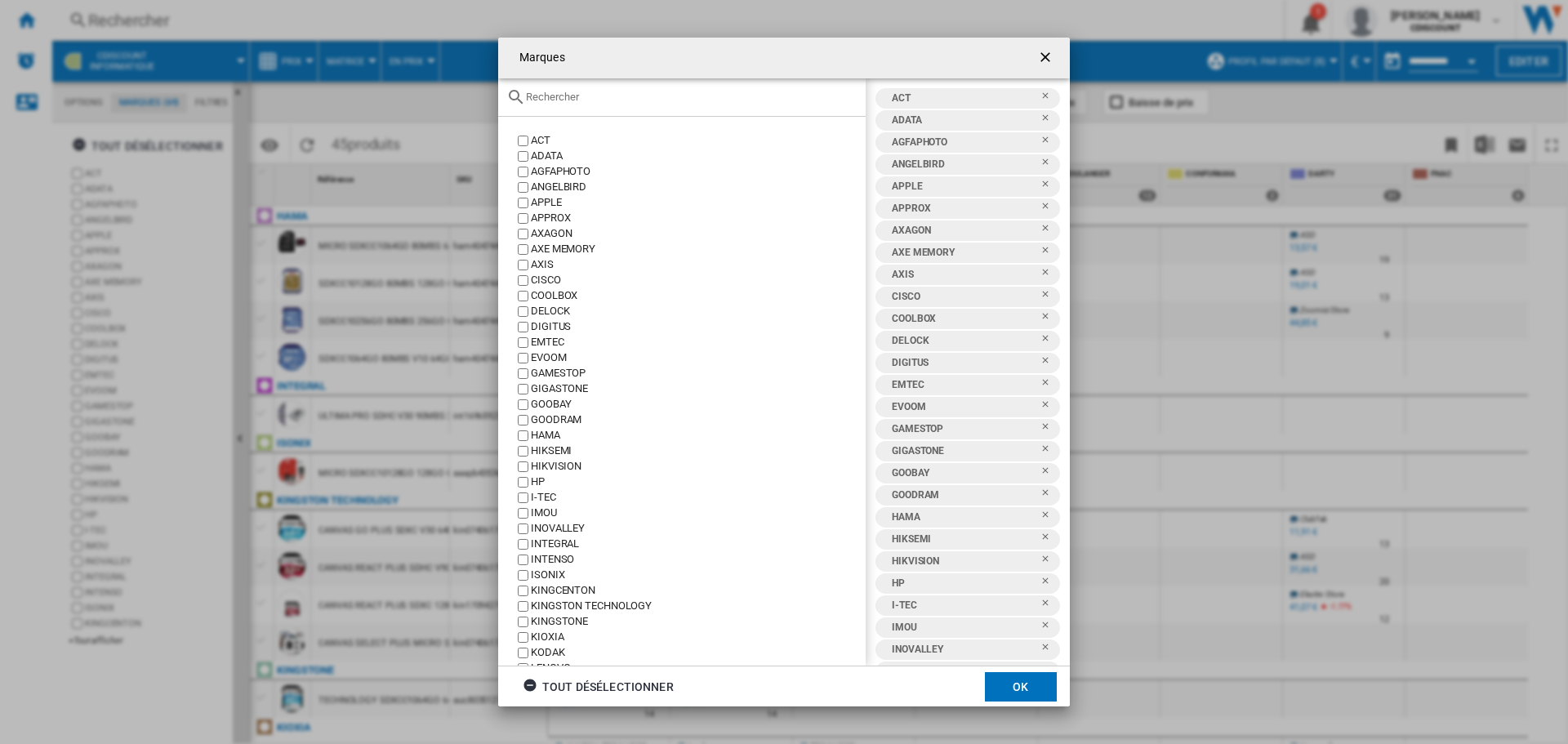
click at [1039, 675] on button "OK" at bounding box center [1021, 687] width 71 height 29
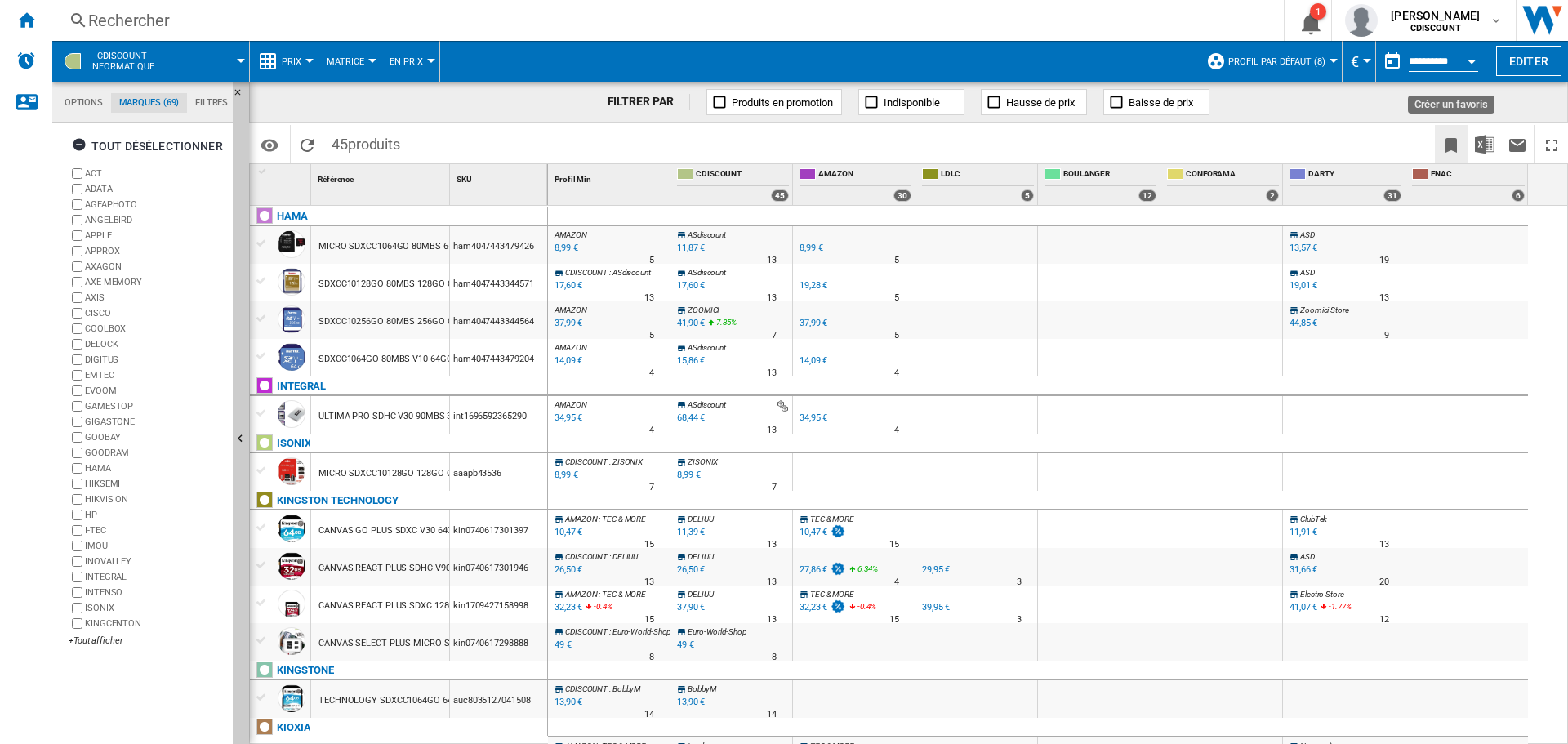
click at [1454, 153] on ng-md-icon "Créer un favoris" at bounding box center [1451, 146] width 20 height 20
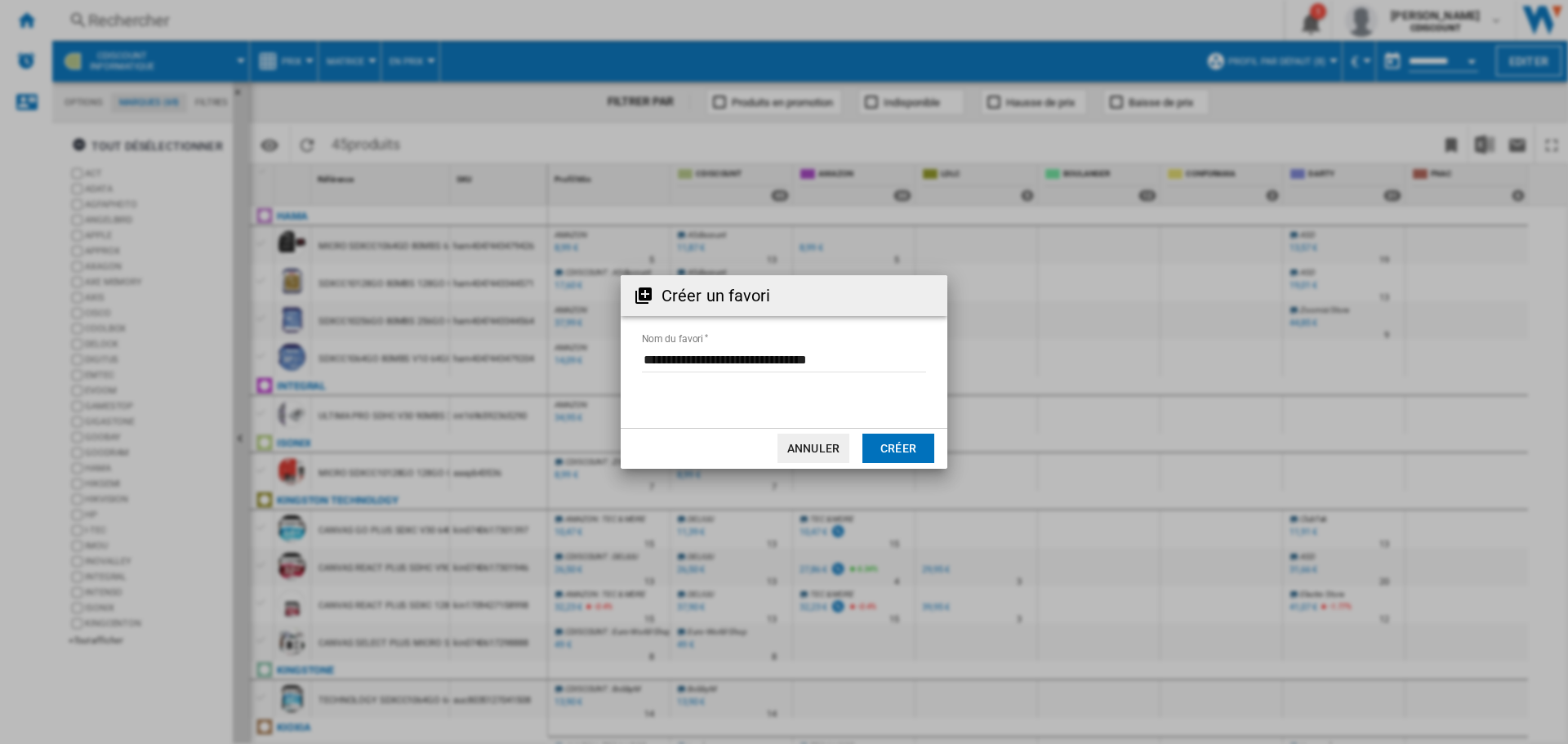
click at [903, 447] on button "Créer" at bounding box center [898, 448] width 71 height 29
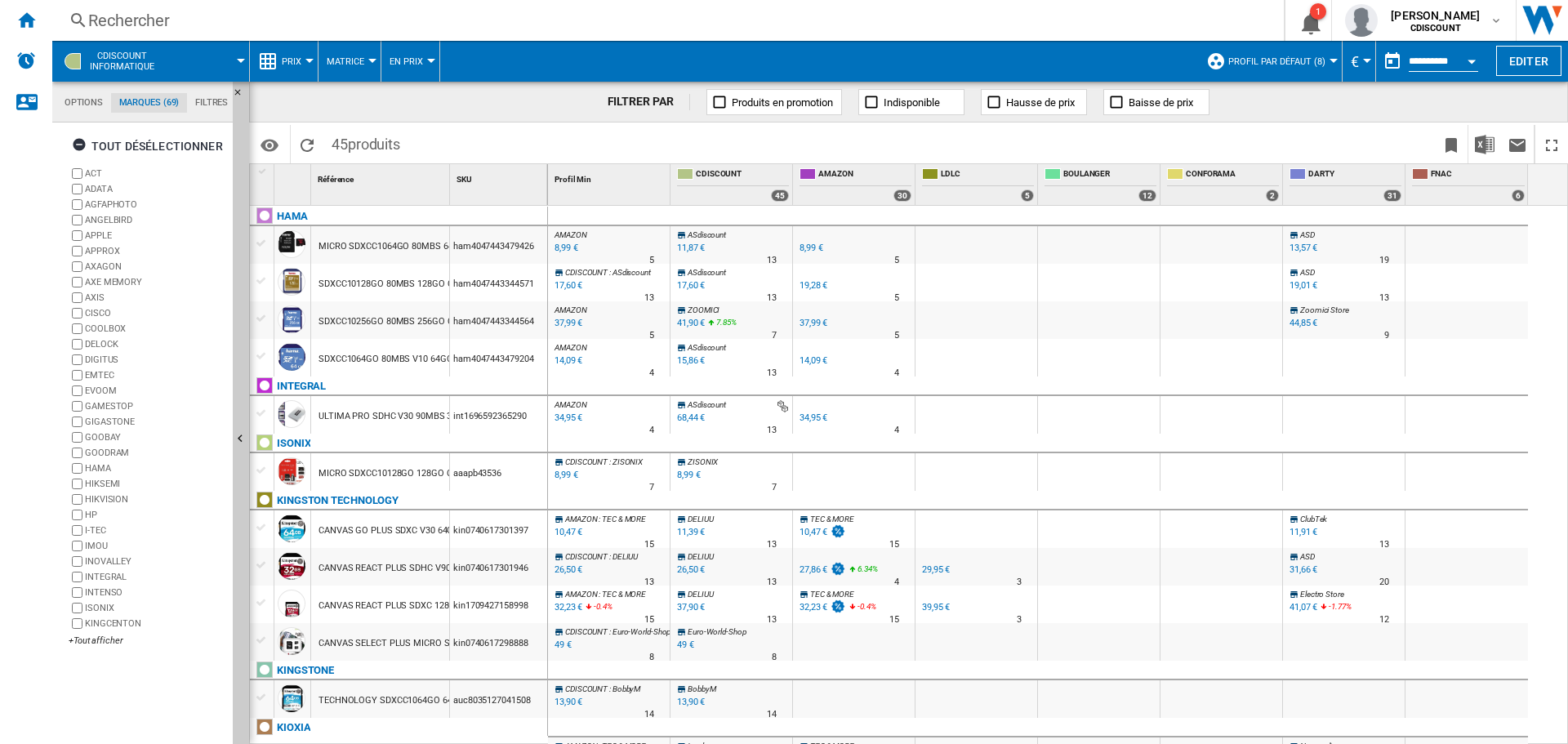
click at [731, 63] on span at bounding box center [819, 62] width 758 height 41
click at [951, 37] on div "Rechercher Rechercher 0 1 [PERSON_NAME] CDISCOUNT CDISCOUNT Mes paramètres Se d…" at bounding box center [810, 21] width 1515 height 41
